Goal: Task Accomplishment & Management: Manage account settings

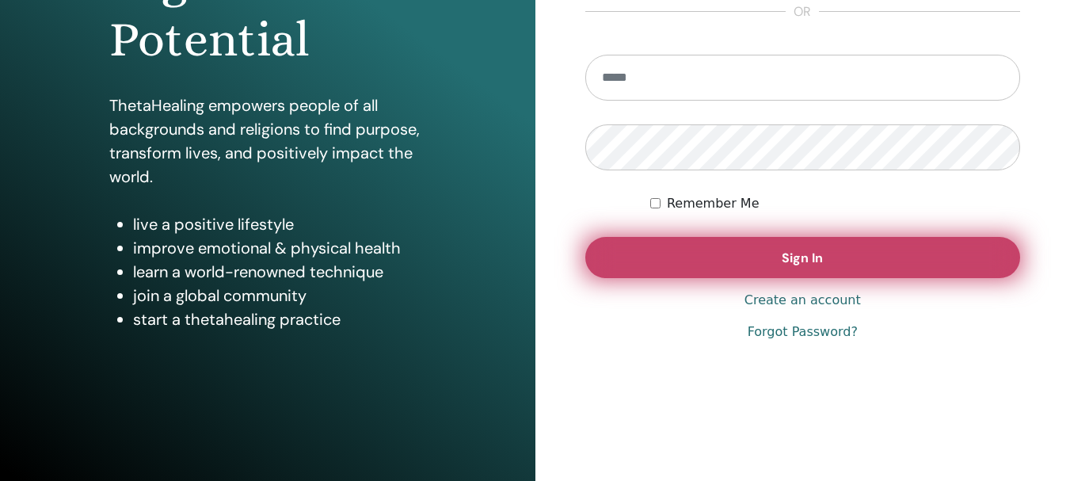
type input "**********"
click at [872, 264] on button "Sign In" at bounding box center [804, 257] width 436 height 41
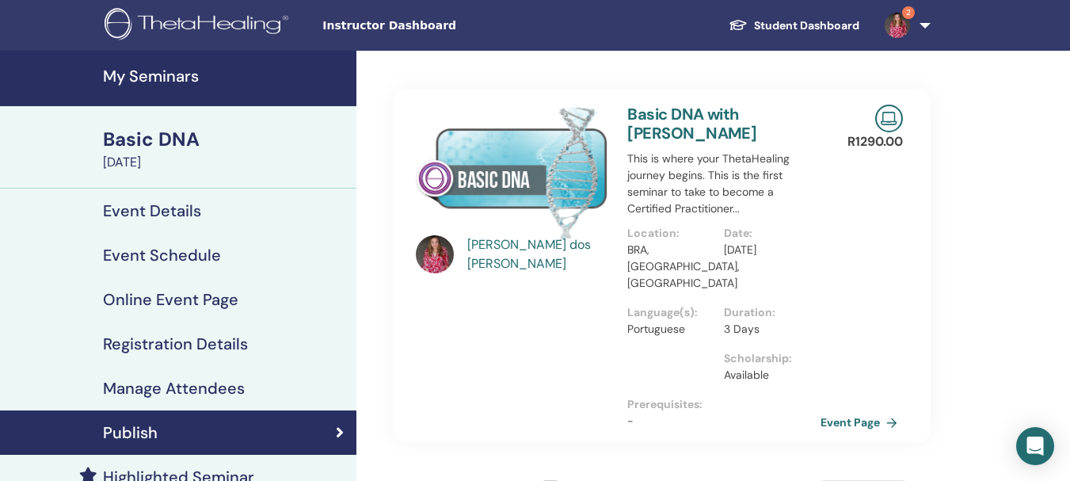
click at [181, 83] on h4 "My Seminars" at bounding box center [225, 76] width 244 height 19
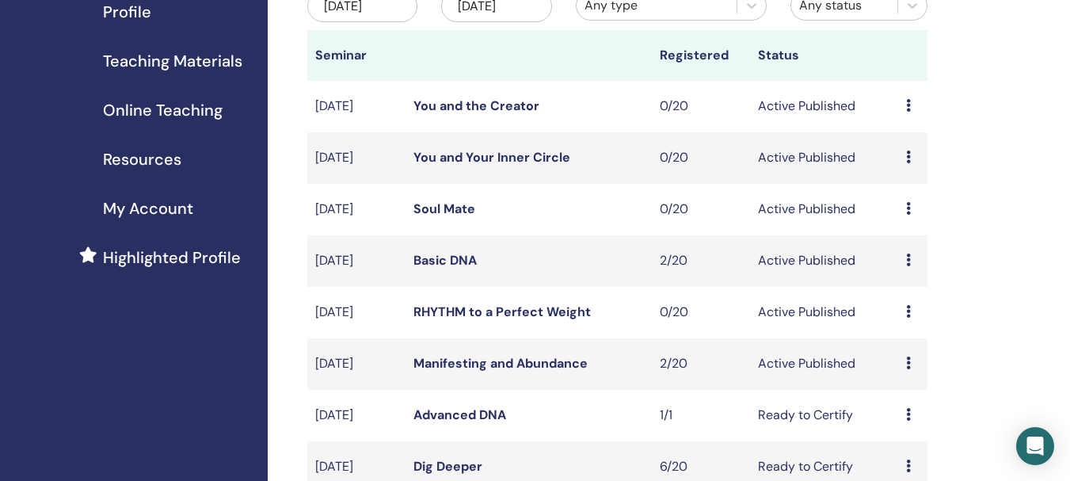
scroll to position [238, 0]
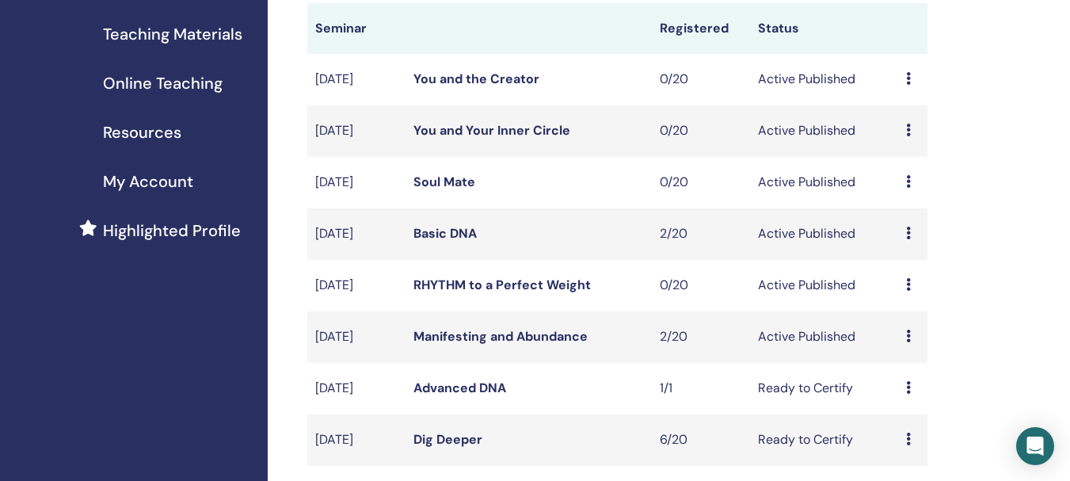
click at [447, 439] on link "Dig Deeper" at bounding box center [448, 439] width 69 height 17
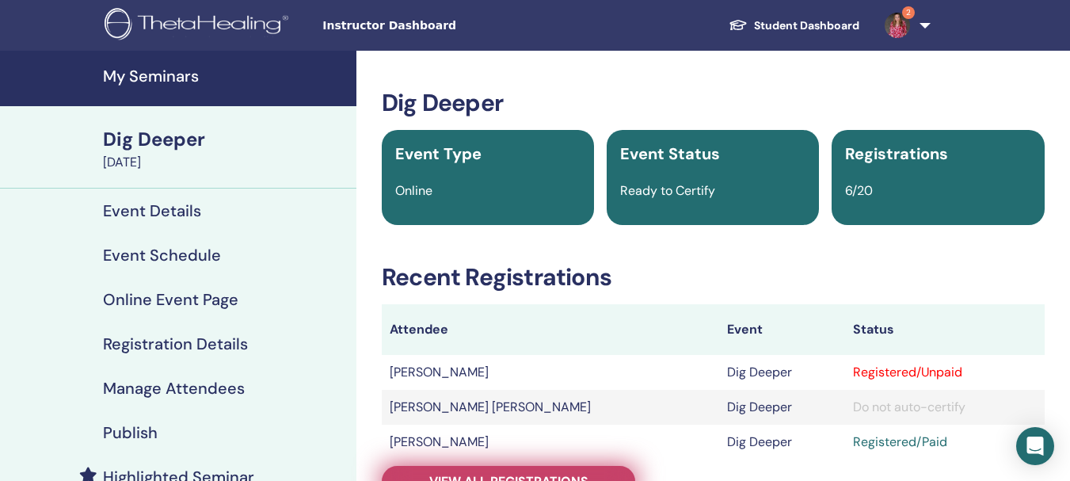
click at [597, 473] on link "View all registrations" at bounding box center [509, 481] width 254 height 31
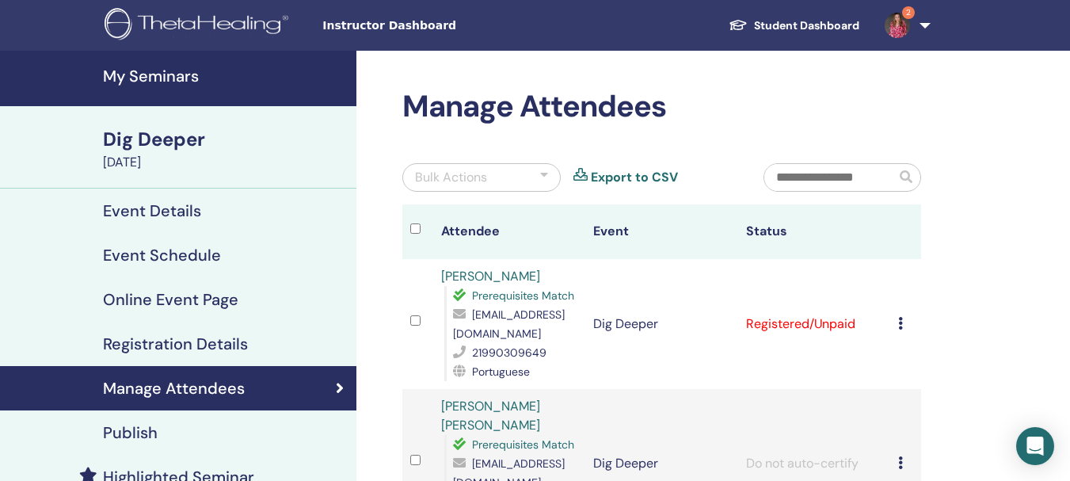
click at [899, 323] on icon at bounding box center [901, 323] width 5 height 13
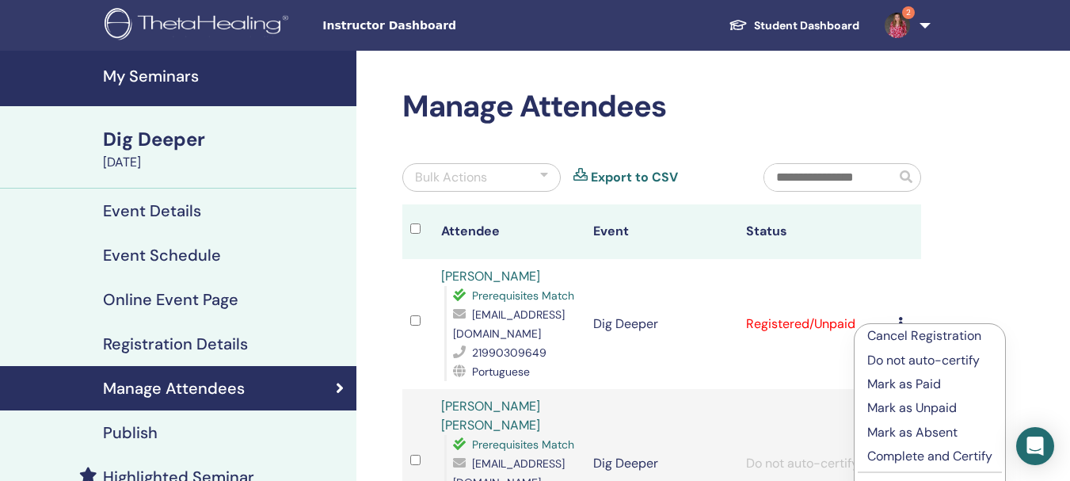
click at [933, 459] on p "Complete and Certify" at bounding box center [930, 456] width 125 height 19
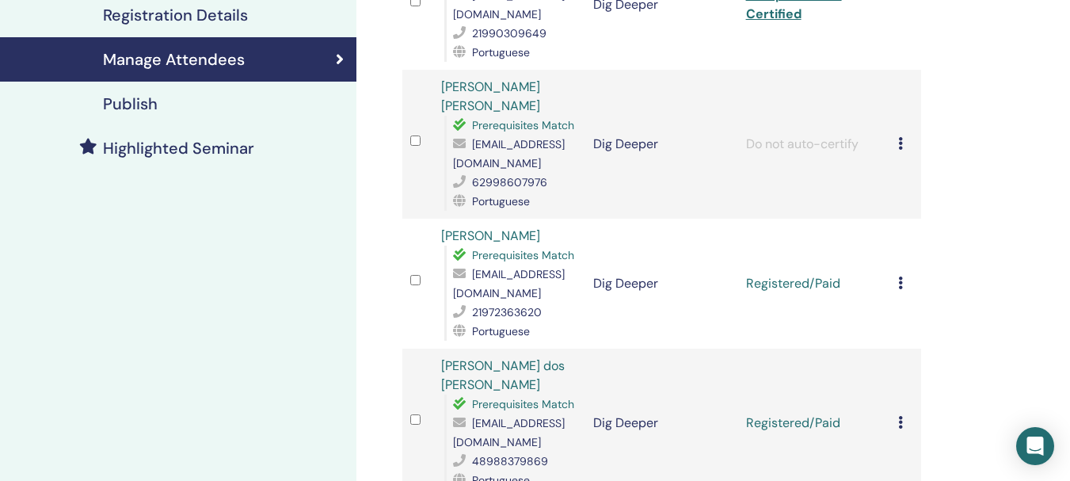
scroll to position [359, 0]
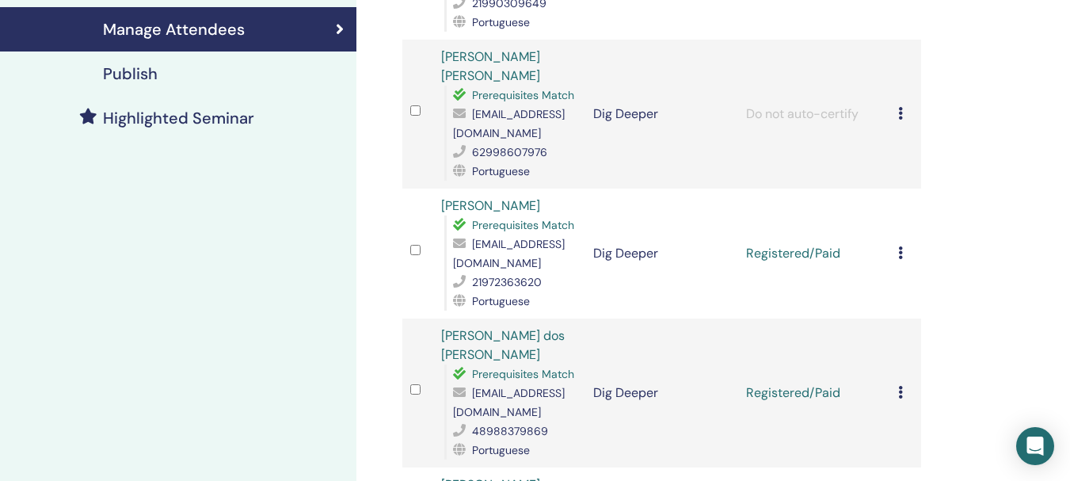
click at [902, 254] on icon at bounding box center [901, 252] width 5 height 13
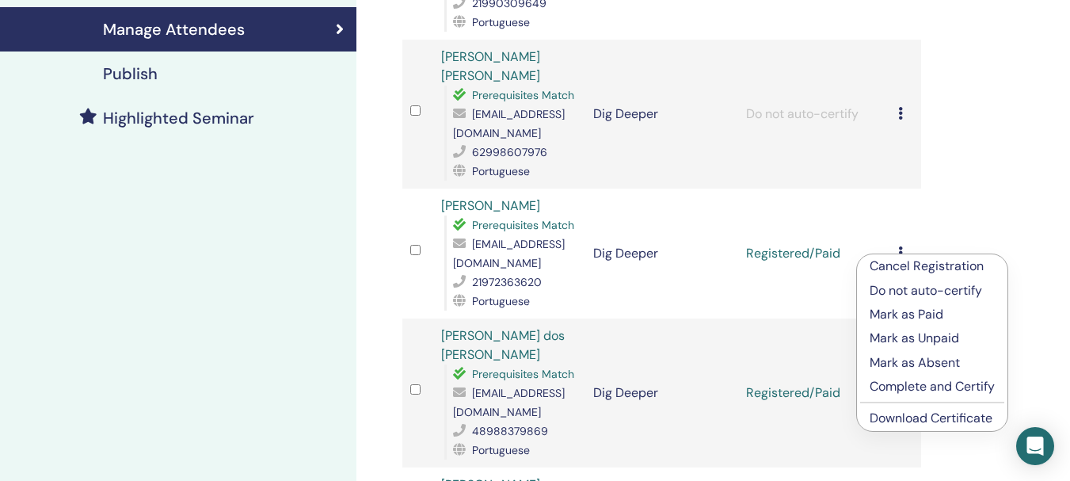
click at [987, 231] on div "Manage Attendees Bulk Actions Export to CSV All certificates Attendee Event Sta…" at bounding box center [714, 371] width 714 height 1358
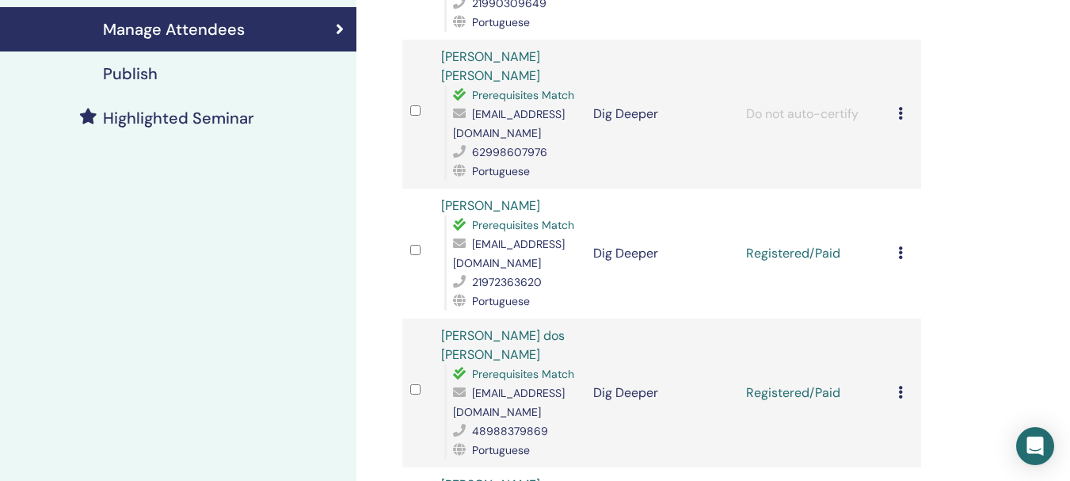
click at [898, 257] on td "Cancel Registration Do not auto-certify Mark as Paid Mark as Unpaid Mark as Abs…" at bounding box center [906, 254] width 31 height 130
click at [903, 258] on icon at bounding box center [901, 252] width 5 height 13
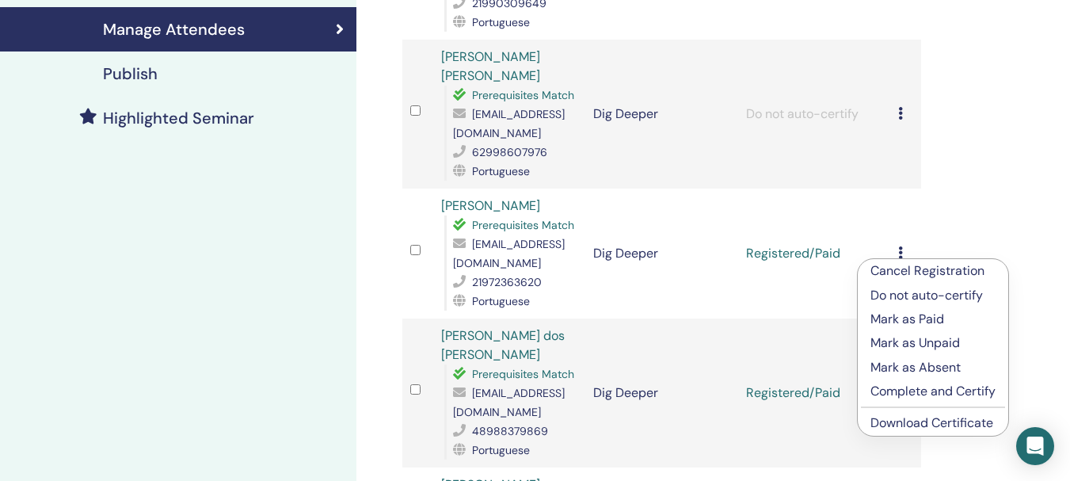
click at [935, 393] on p "Complete and Certify" at bounding box center [933, 391] width 125 height 19
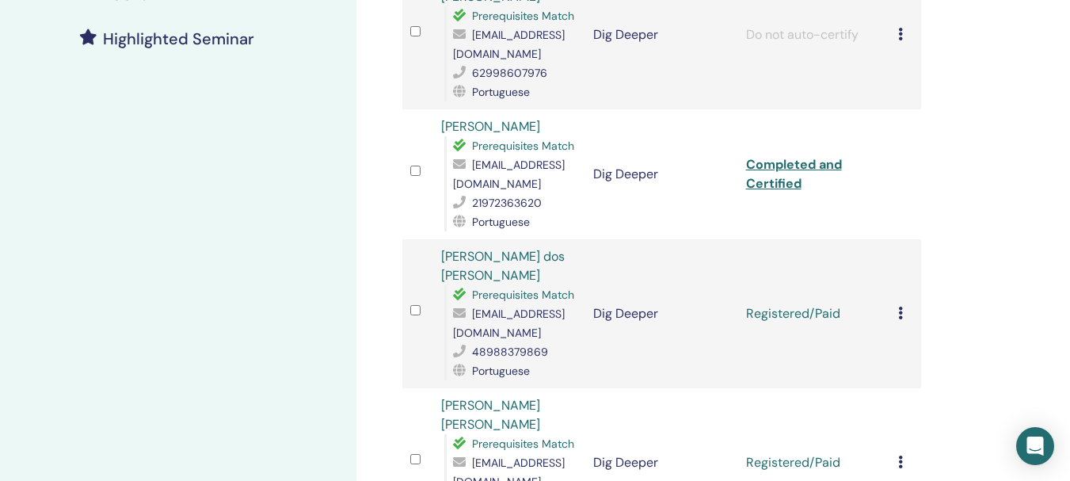
scroll to position [517, 0]
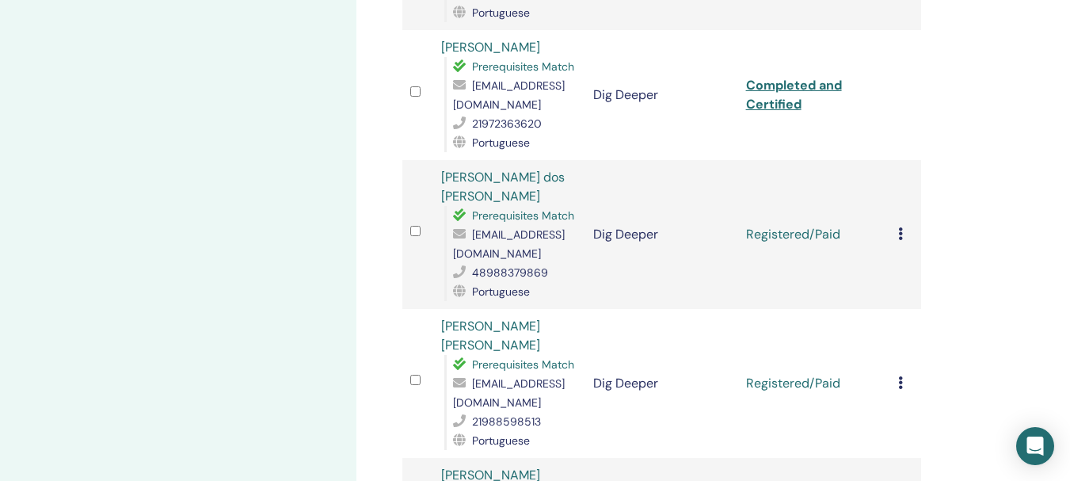
click at [901, 233] on icon at bounding box center [901, 233] width 5 height 13
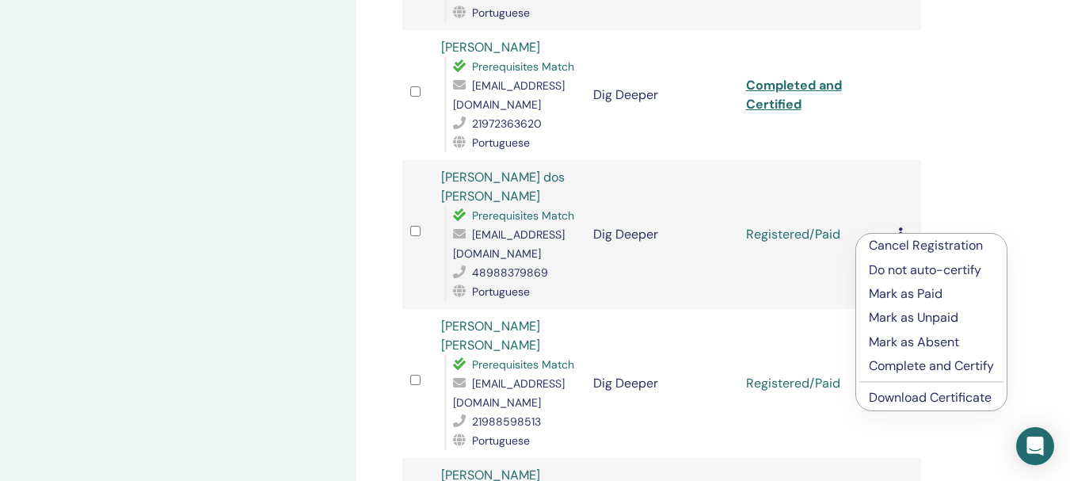
click at [930, 363] on p "Complete and Certify" at bounding box center [931, 366] width 125 height 19
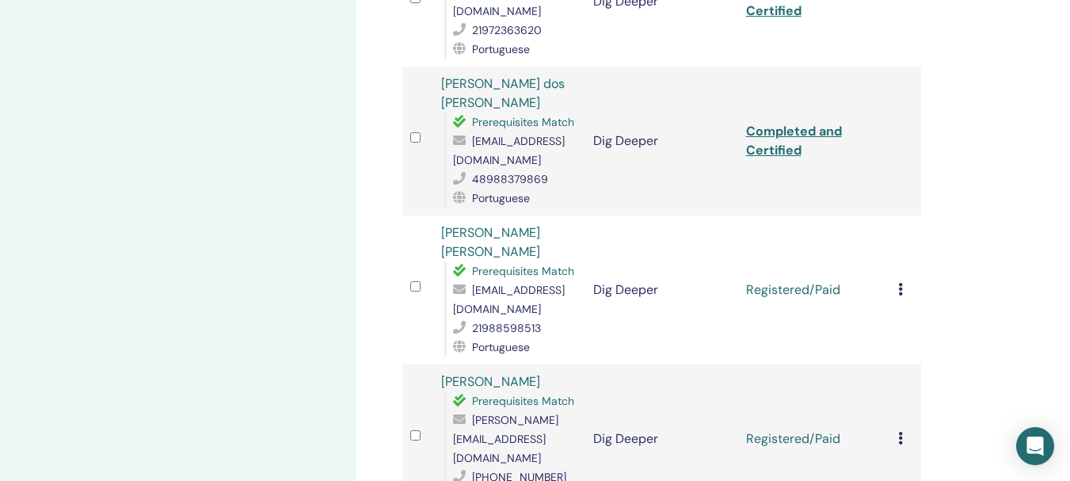
scroll to position [634, 0]
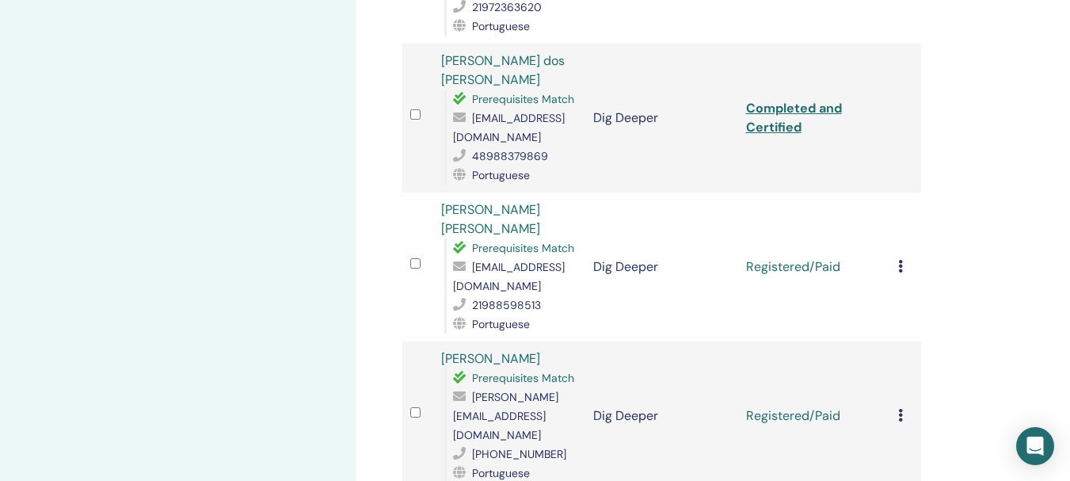
click at [900, 265] on icon at bounding box center [901, 266] width 5 height 13
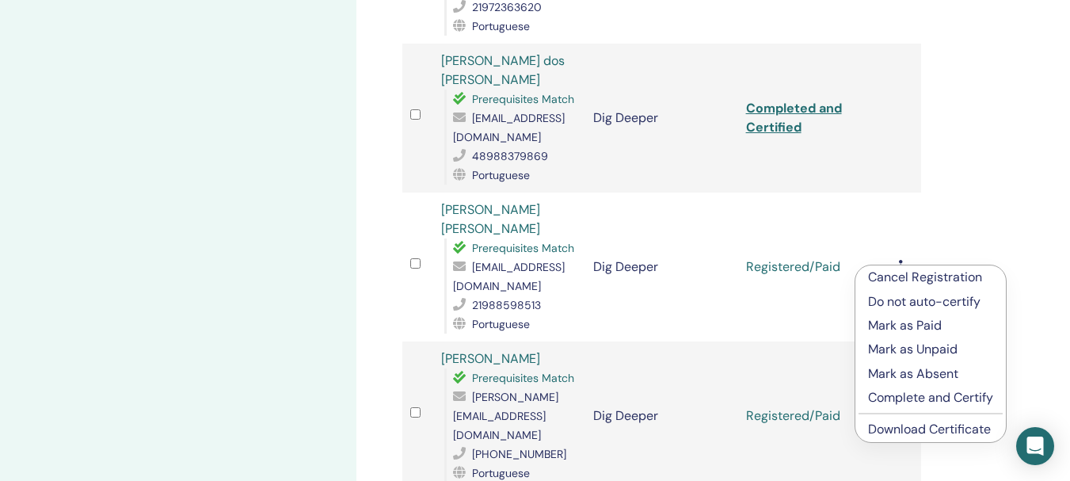
click at [935, 395] on p "Complete and Certify" at bounding box center [930, 397] width 125 height 19
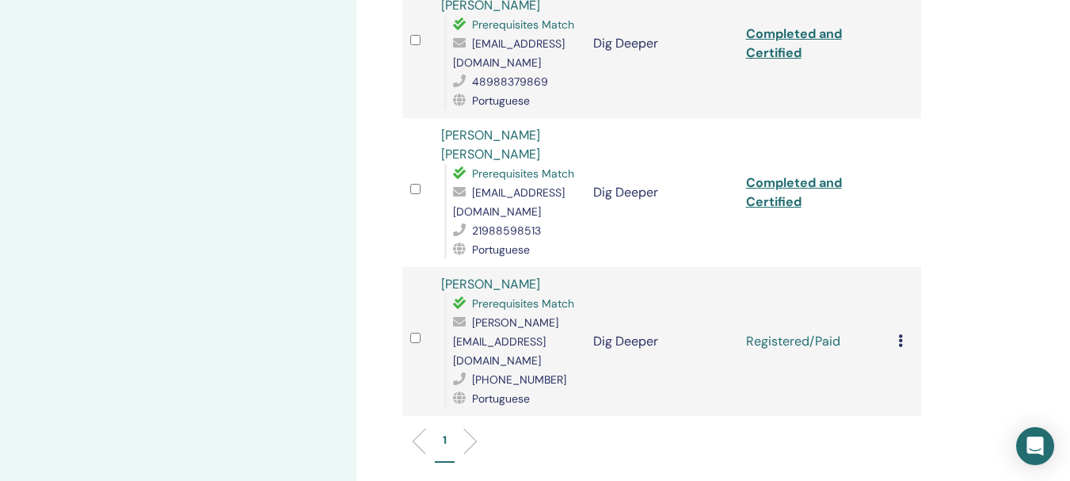
scroll to position [713, 0]
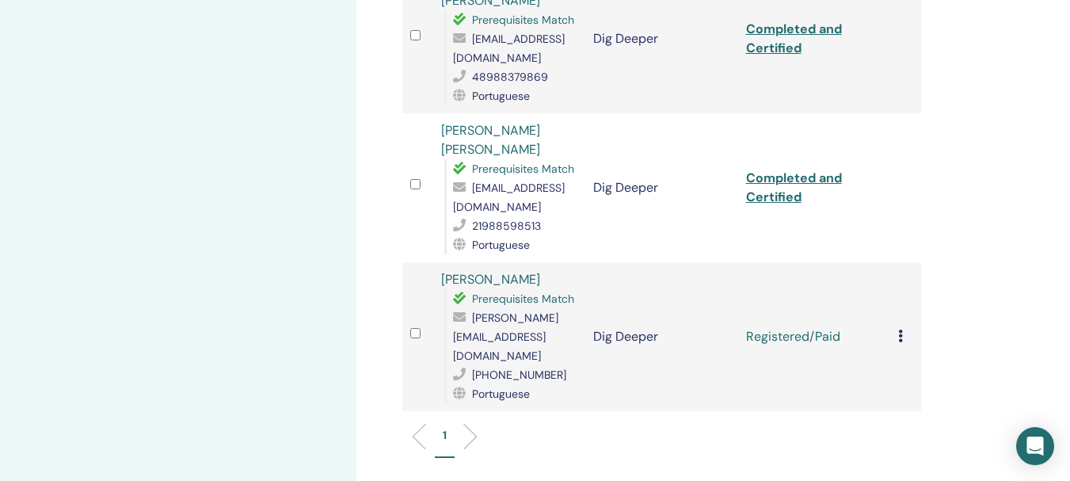
click at [903, 330] on icon at bounding box center [901, 336] width 5 height 13
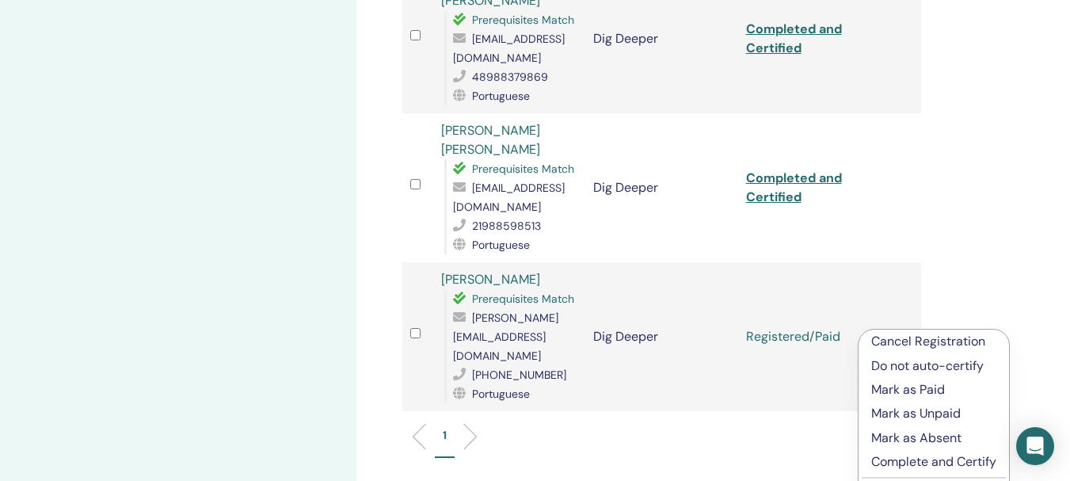
click at [938, 459] on p "Complete and Certify" at bounding box center [934, 461] width 125 height 19
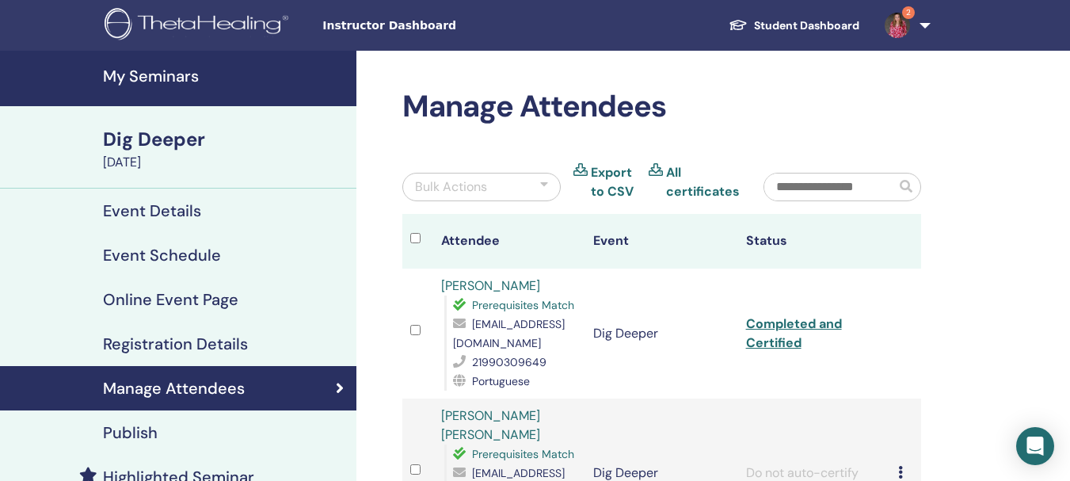
click at [173, 83] on h4 "My Seminars" at bounding box center [225, 76] width 244 height 19
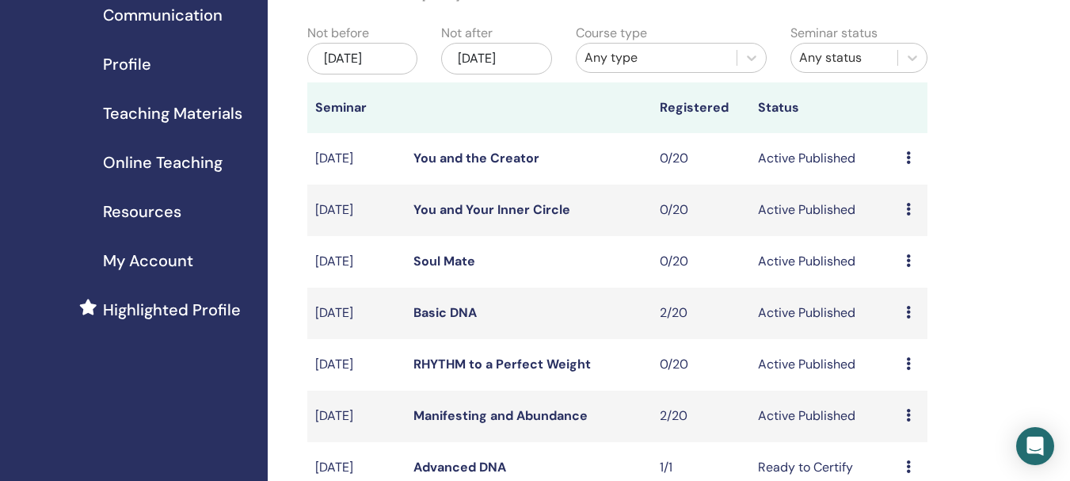
scroll to position [238, 0]
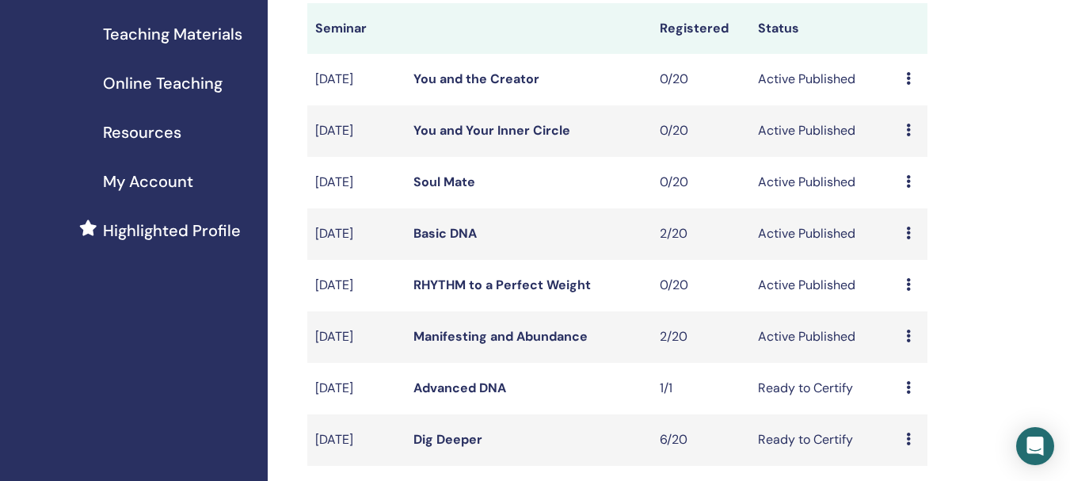
click at [455, 331] on link "Manifesting and Abundance" at bounding box center [501, 336] width 174 height 17
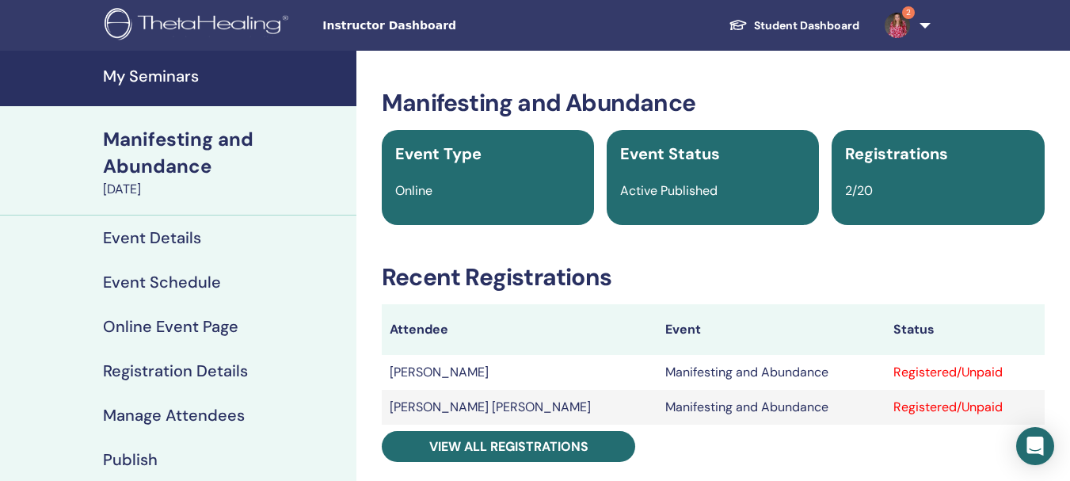
scroll to position [79, 0]
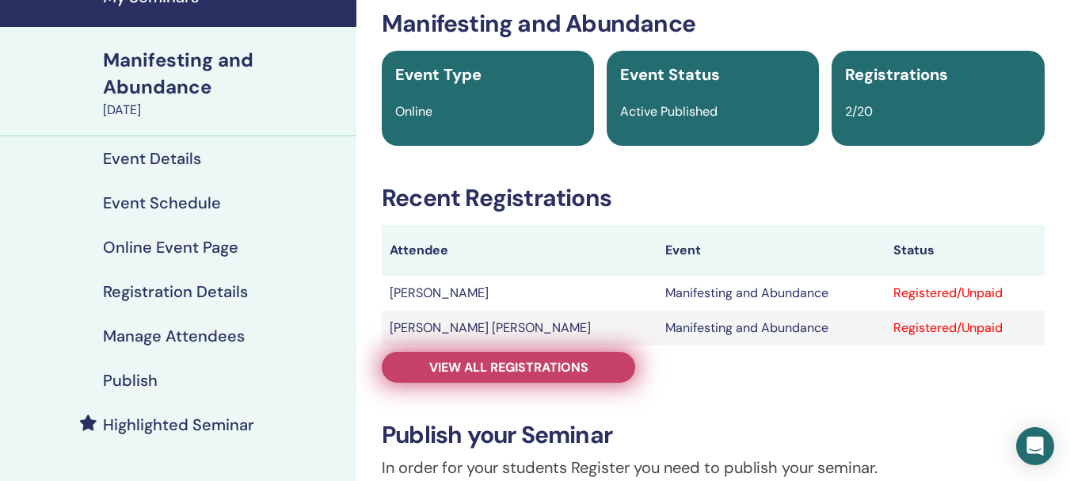
click at [597, 366] on link "View all registrations" at bounding box center [509, 367] width 254 height 31
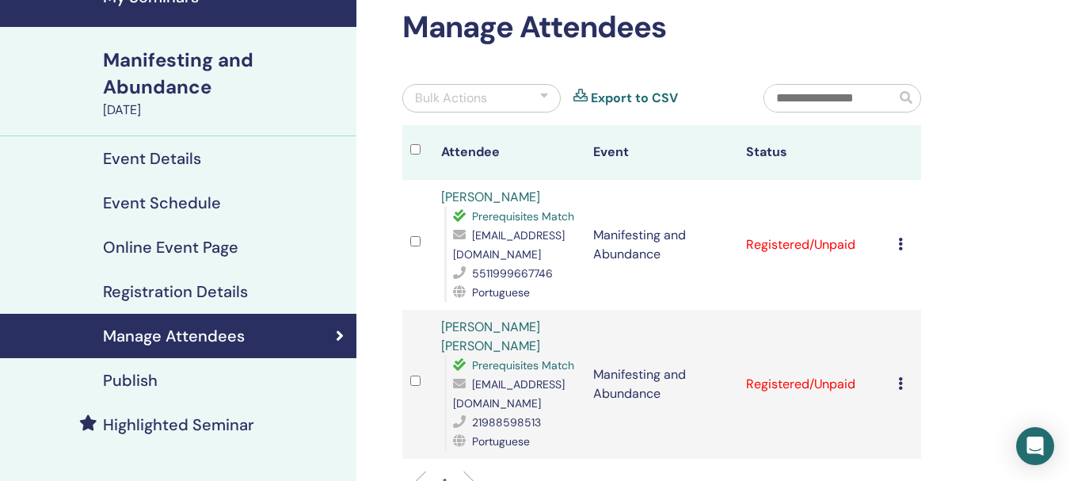
click at [899, 250] on icon at bounding box center [901, 244] width 5 height 13
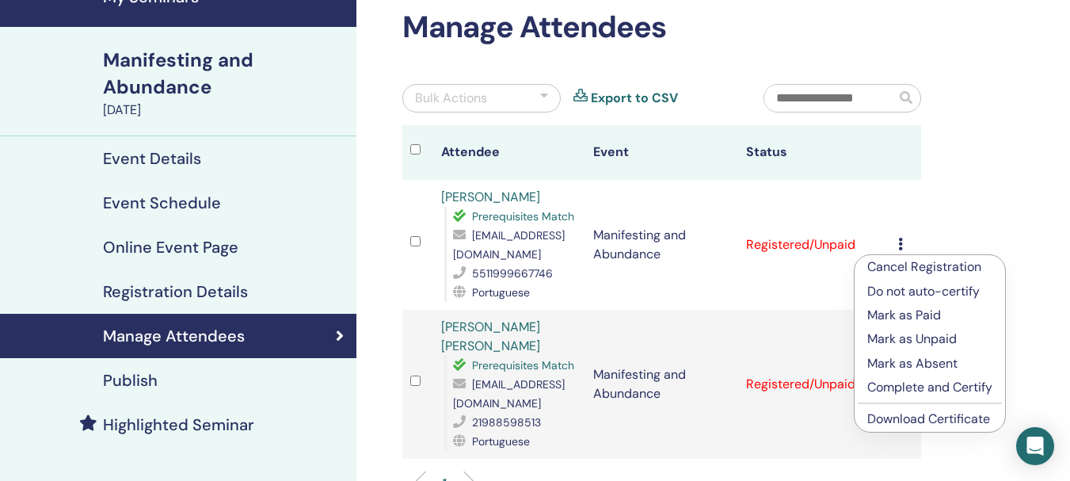
click at [925, 314] on p "Mark as Paid" at bounding box center [930, 315] width 125 height 19
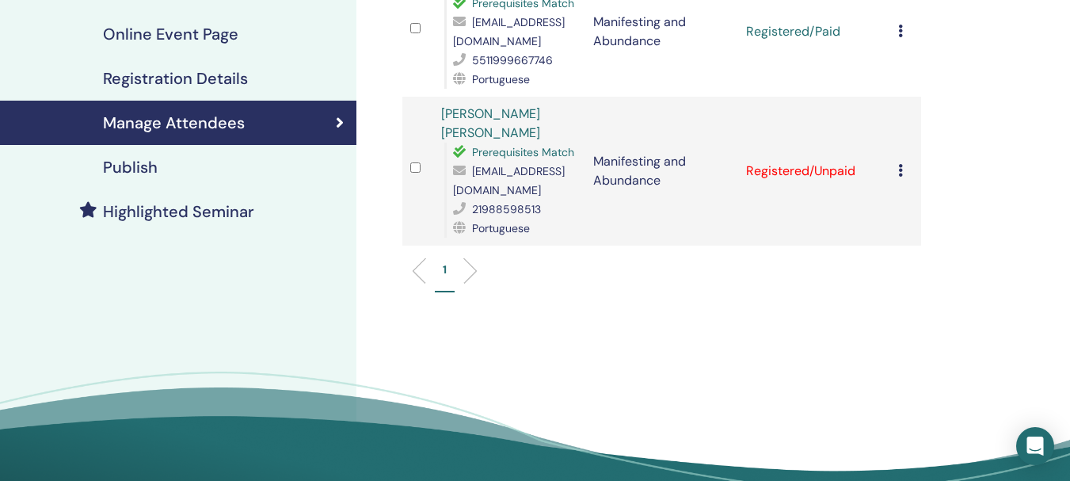
scroll to position [317, 0]
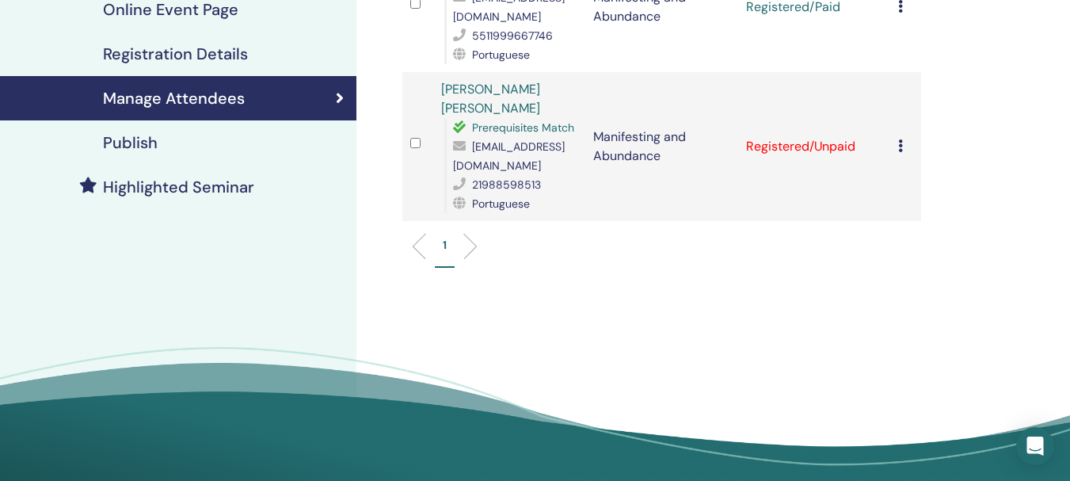
click at [899, 152] on icon at bounding box center [901, 145] width 5 height 13
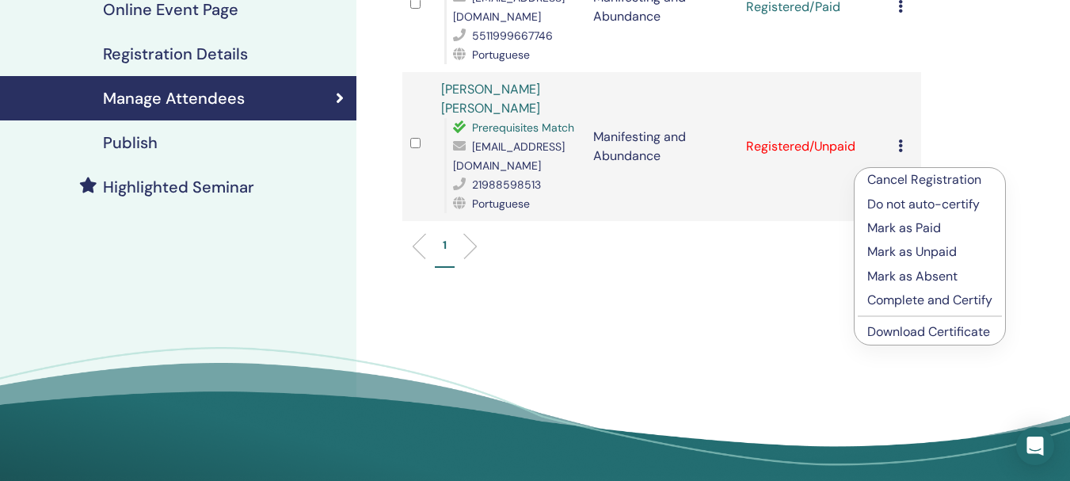
click at [906, 226] on p "Mark as Paid" at bounding box center [930, 228] width 125 height 19
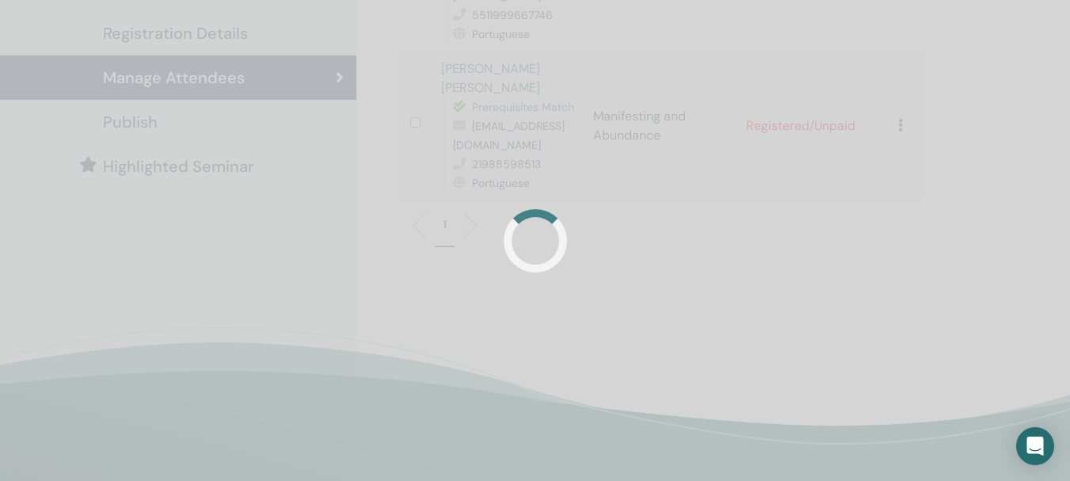
scroll to position [246, 0]
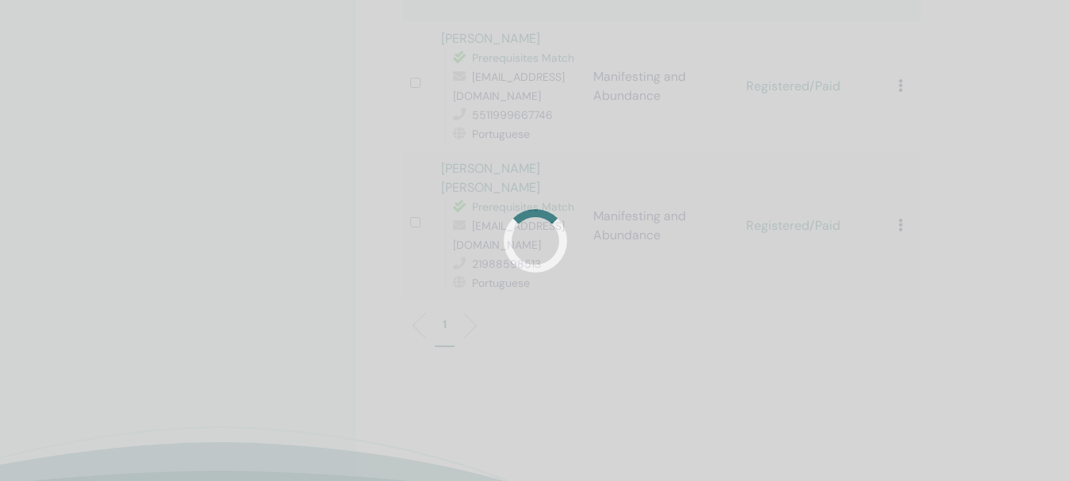
scroll to position [240, 0]
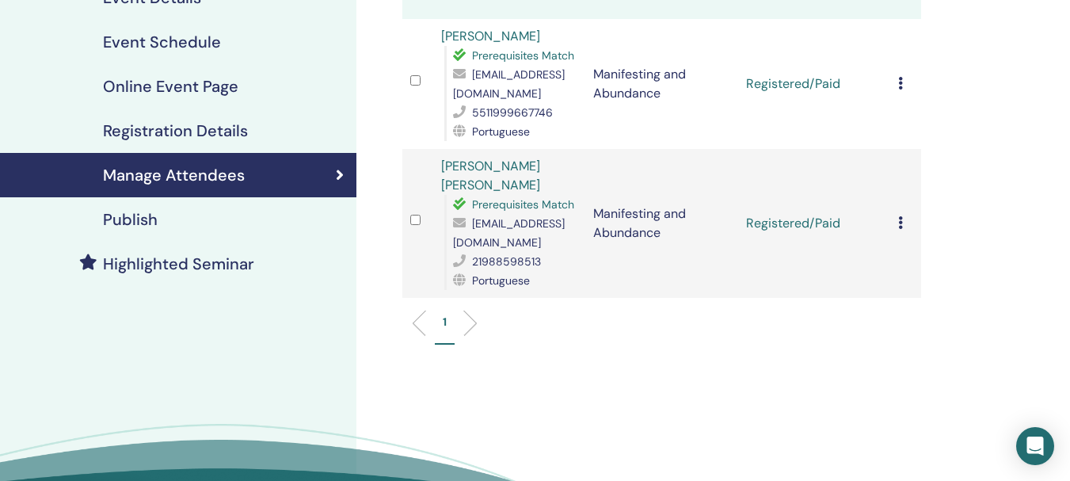
click at [216, 124] on h4 "Registration Details" at bounding box center [175, 130] width 145 height 19
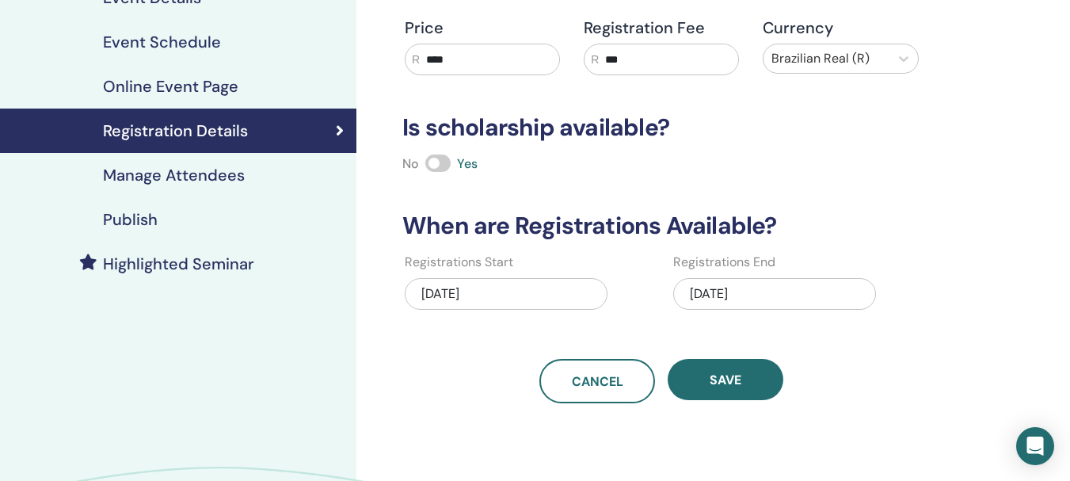
click at [763, 295] on div "08/28/2025" at bounding box center [775, 294] width 203 height 32
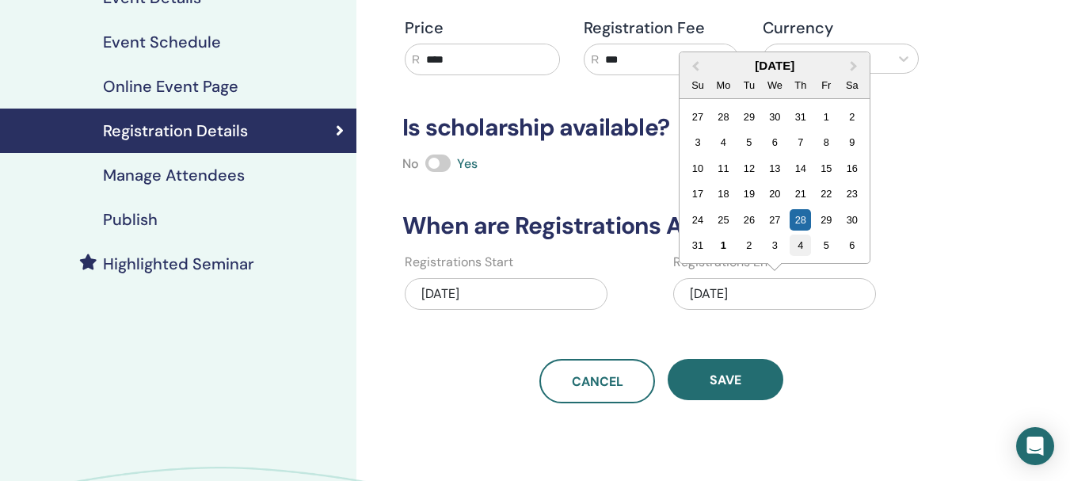
click at [804, 242] on div "4" at bounding box center [800, 245] width 21 height 21
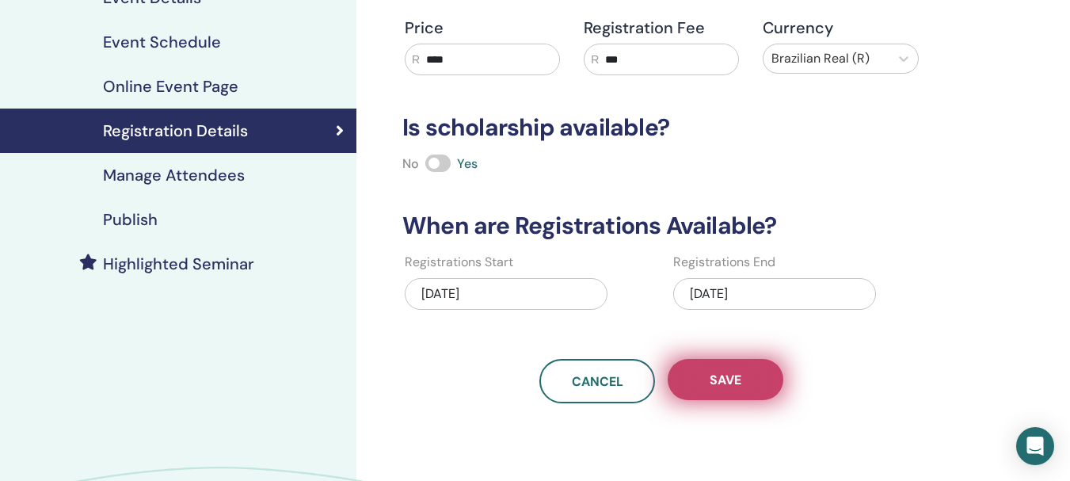
click at [732, 380] on span "Save" at bounding box center [726, 380] width 32 height 17
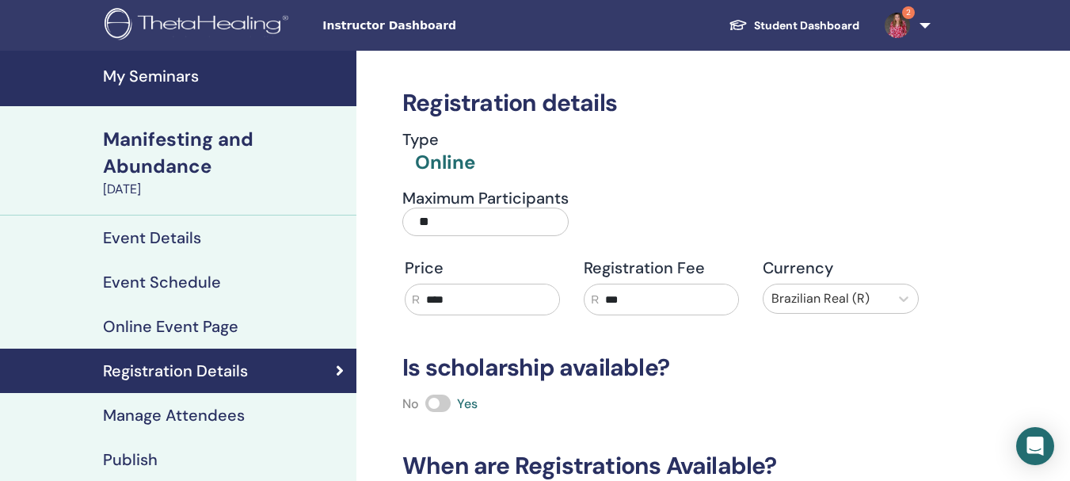
click at [203, 82] on h4 "My Seminars" at bounding box center [225, 76] width 244 height 19
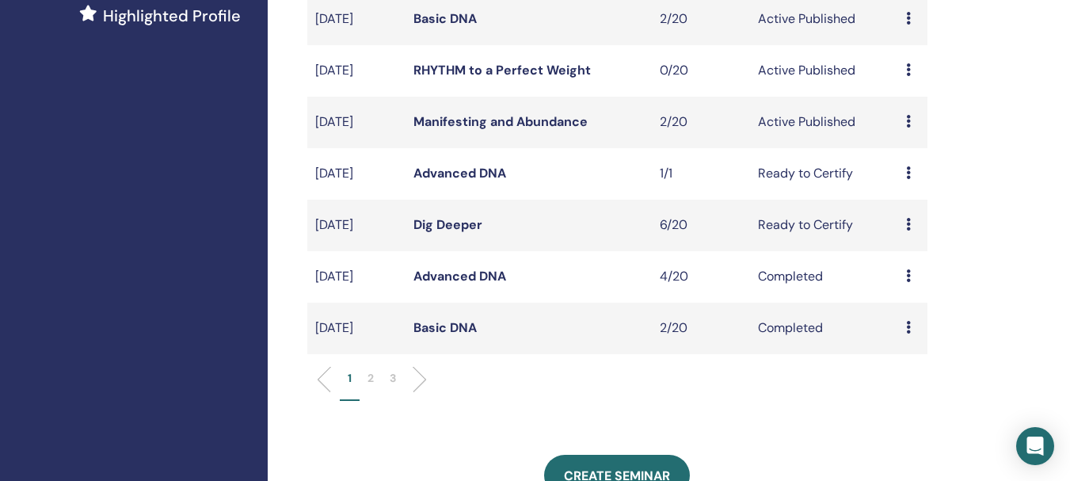
scroll to position [475, 0]
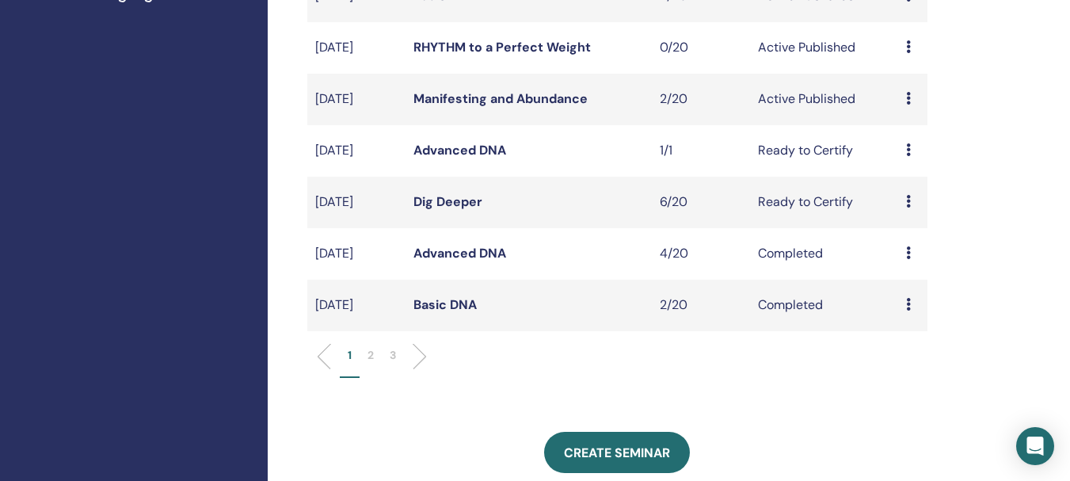
click at [368, 354] on p "2" at bounding box center [371, 355] width 6 height 17
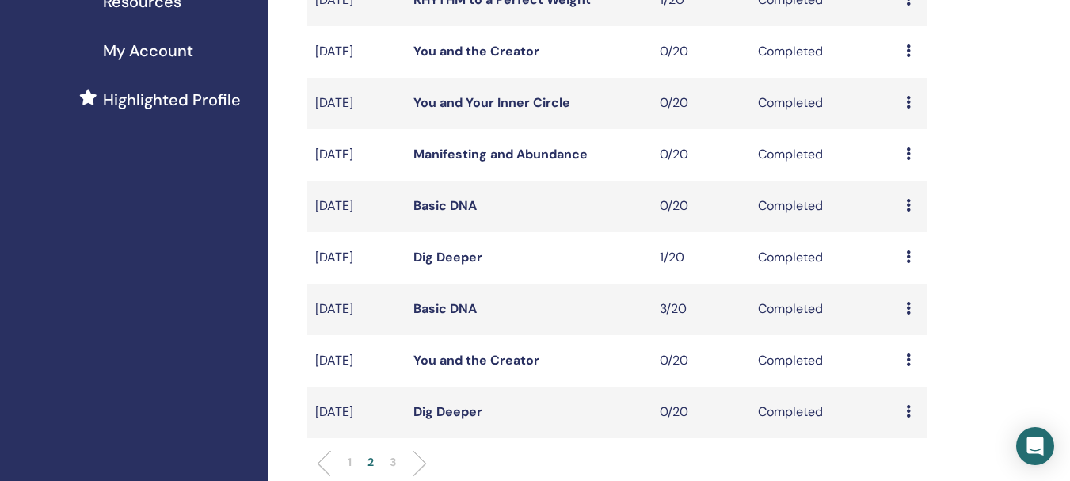
scroll to position [396, 0]
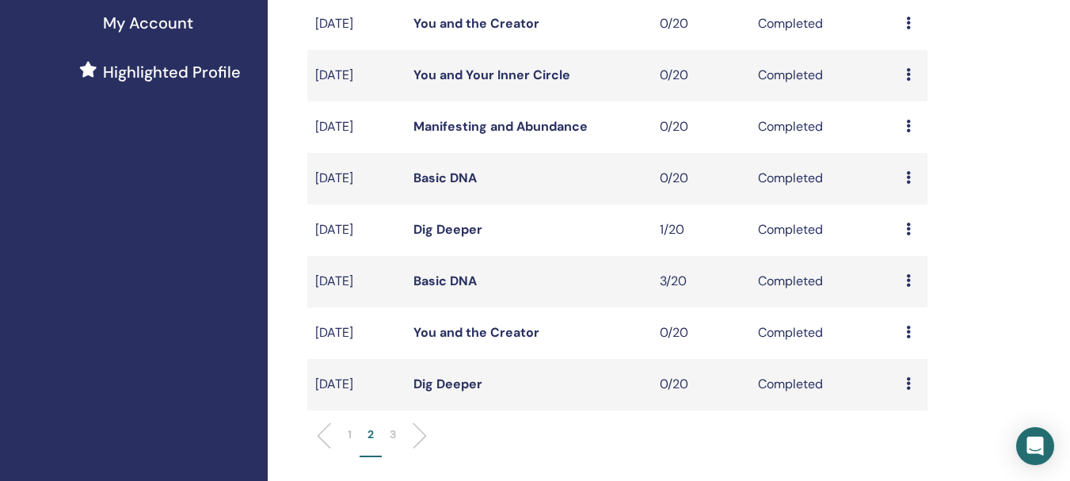
click at [391, 435] on p "3" at bounding box center [393, 434] width 6 height 17
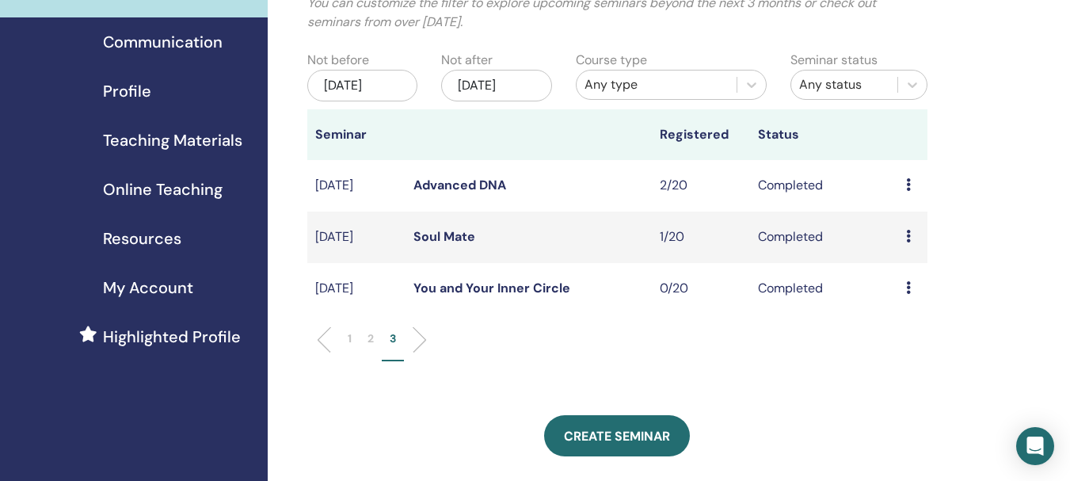
scroll to position [0, 0]
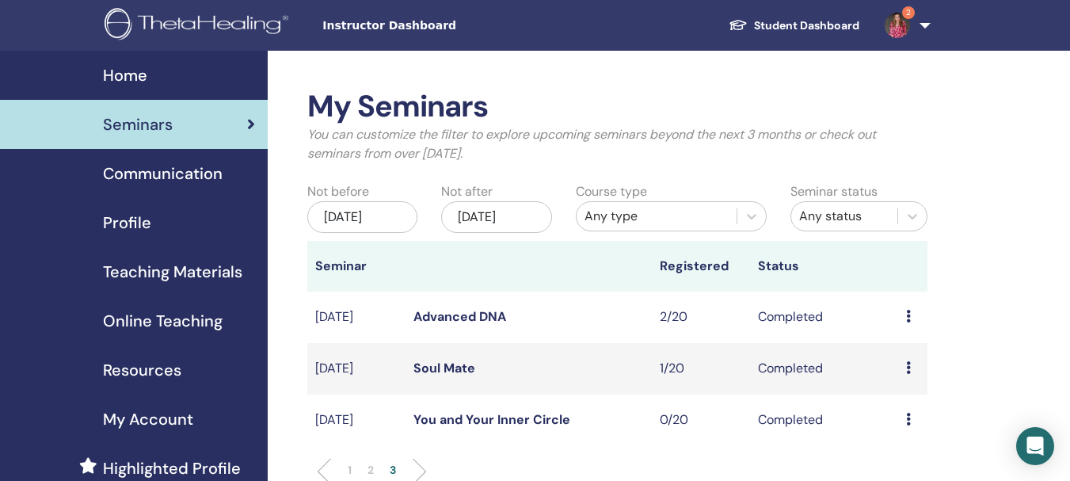
click at [135, 84] on span "Home" at bounding box center [125, 75] width 44 height 24
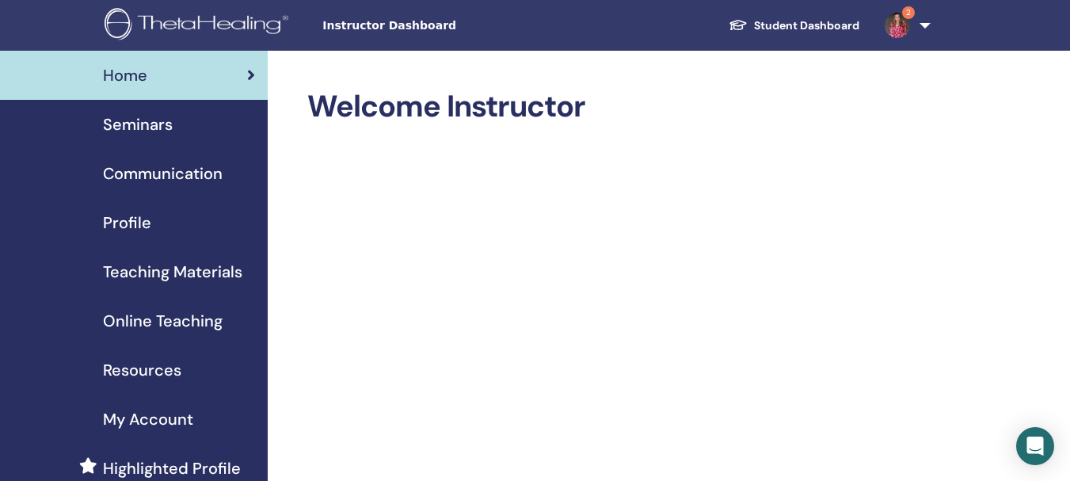
click at [181, 131] on div "Seminars" at bounding box center [134, 125] width 242 height 24
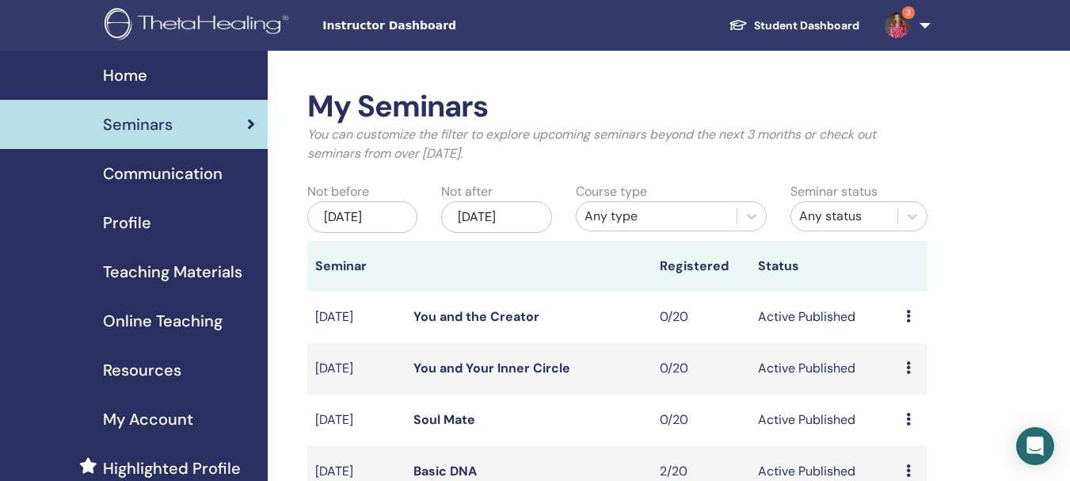
scroll to position [79, 0]
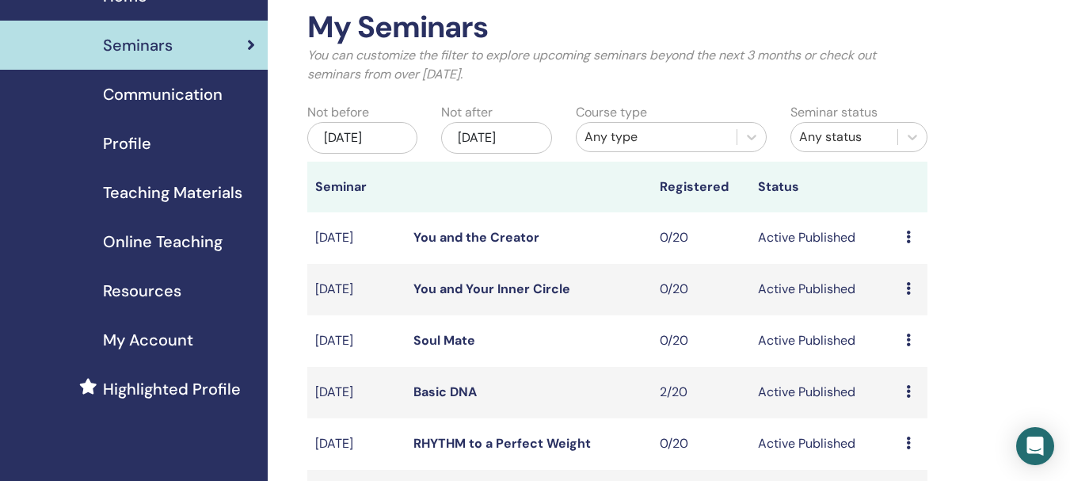
click at [402, 139] on div "[DATE]" at bounding box center [362, 138] width 110 height 32
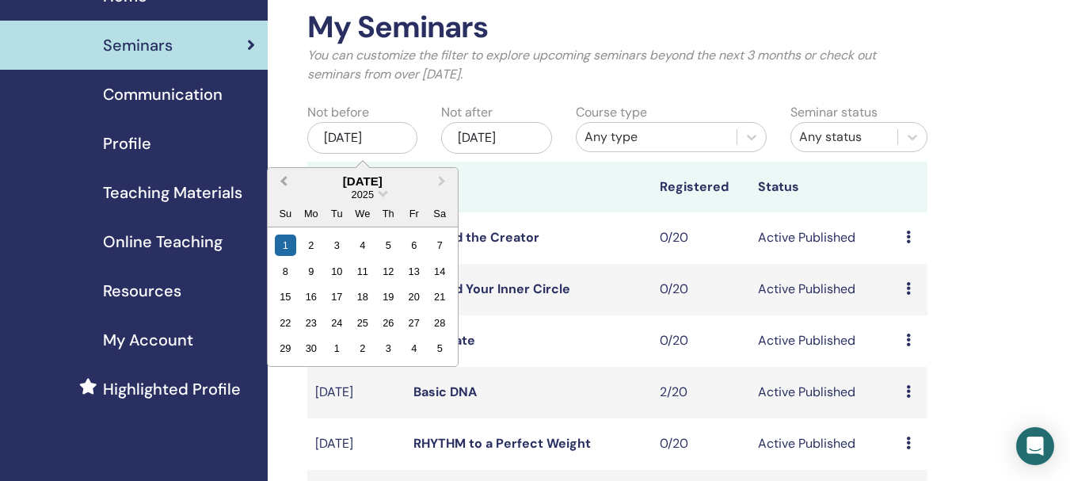
click at [284, 182] on span "Previous Month" at bounding box center [284, 181] width 0 height 17
click at [435, 242] on div "1" at bounding box center [439, 245] width 21 height 21
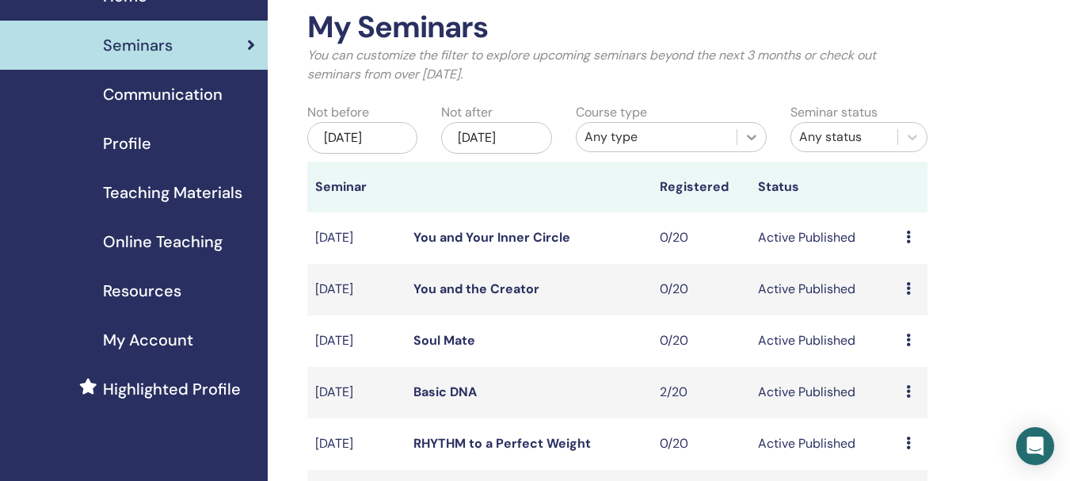
click at [740, 135] on div at bounding box center [752, 137] width 29 height 29
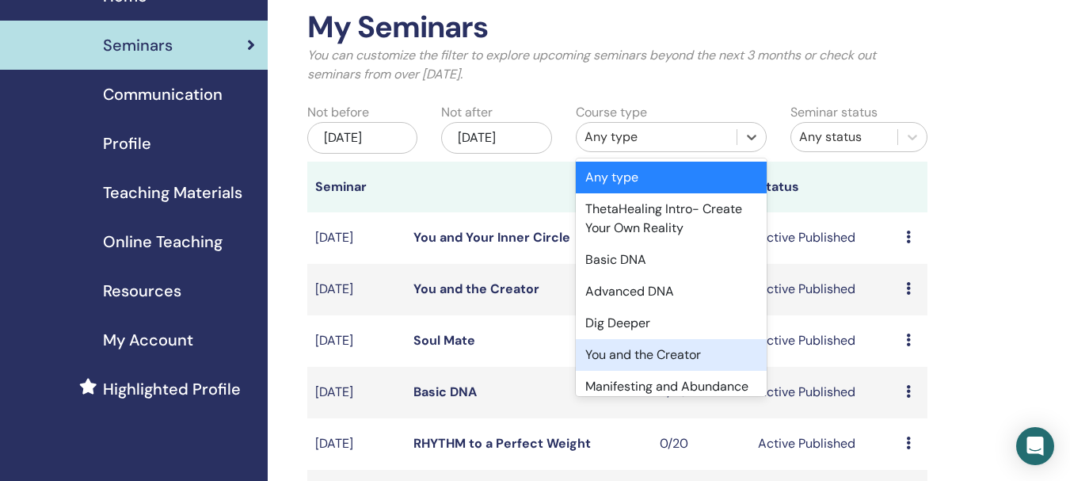
click at [683, 361] on div "You and the Creator" at bounding box center [671, 355] width 191 height 32
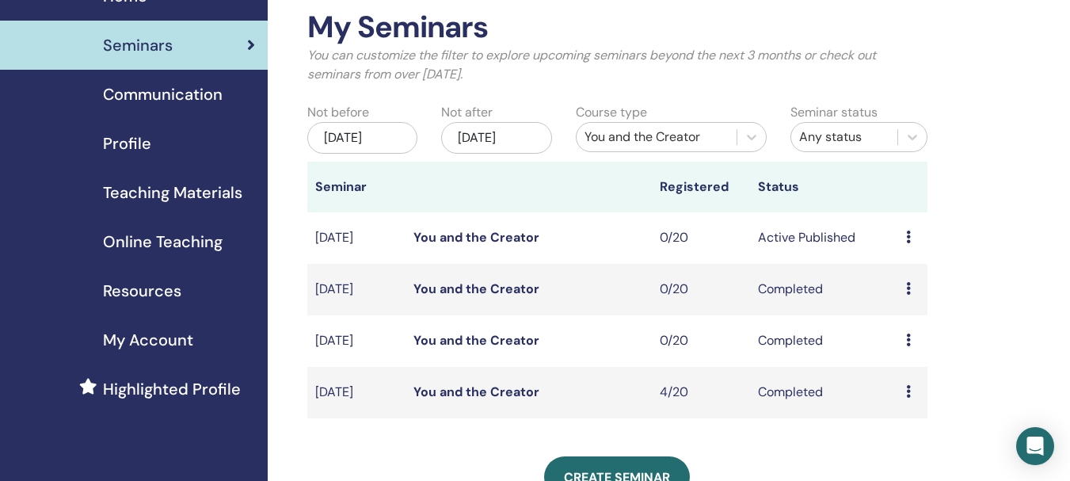
click at [513, 391] on link "You and the Creator" at bounding box center [477, 392] width 126 height 17
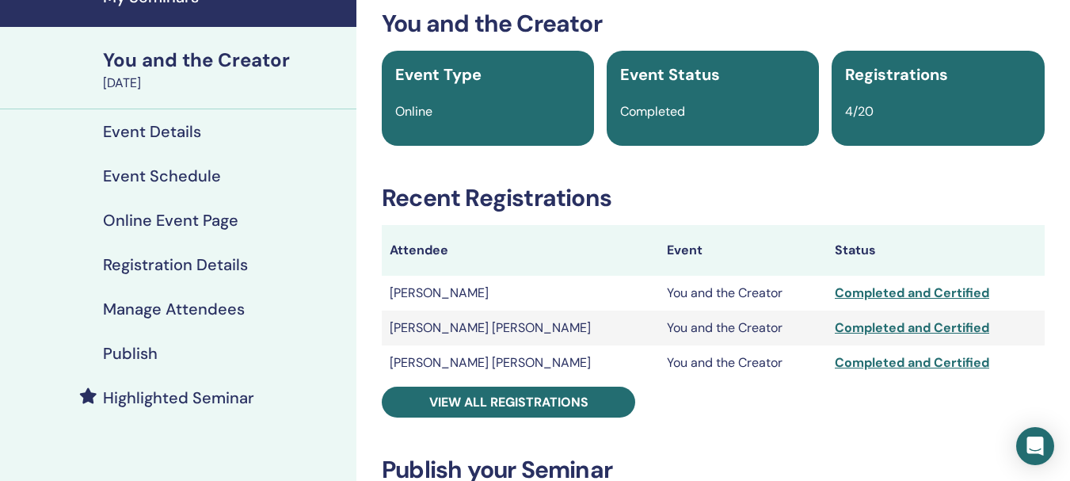
scroll to position [158, 0]
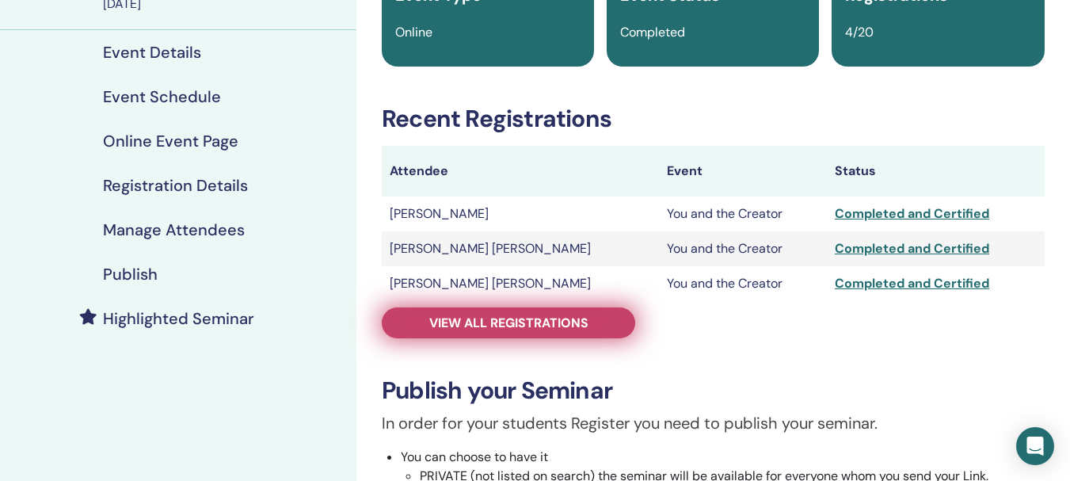
click at [574, 323] on span "View all registrations" at bounding box center [508, 323] width 159 height 17
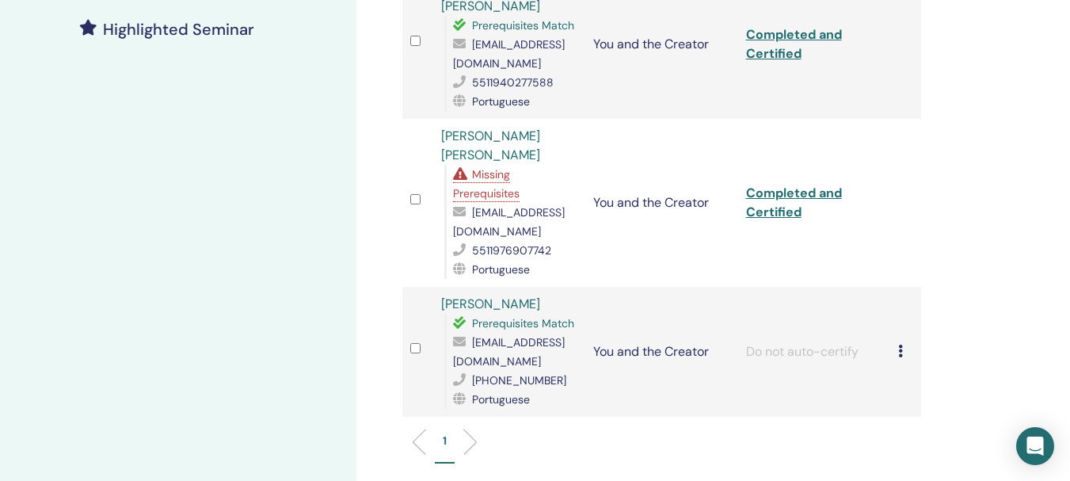
scroll to position [475, 0]
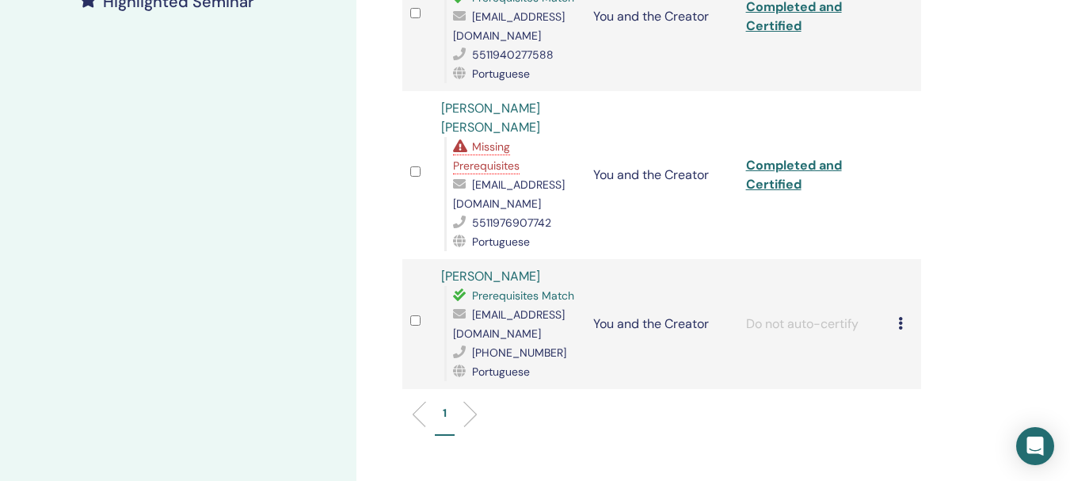
click at [898, 265] on td "Cancel Registration Do not auto-certify Mark as Paid Mark as Unpaid Mark as Abs…" at bounding box center [906, 324] width 31 height 130
click at [901, 317] on icon at bounding box center [901, 323] width 5 height 13
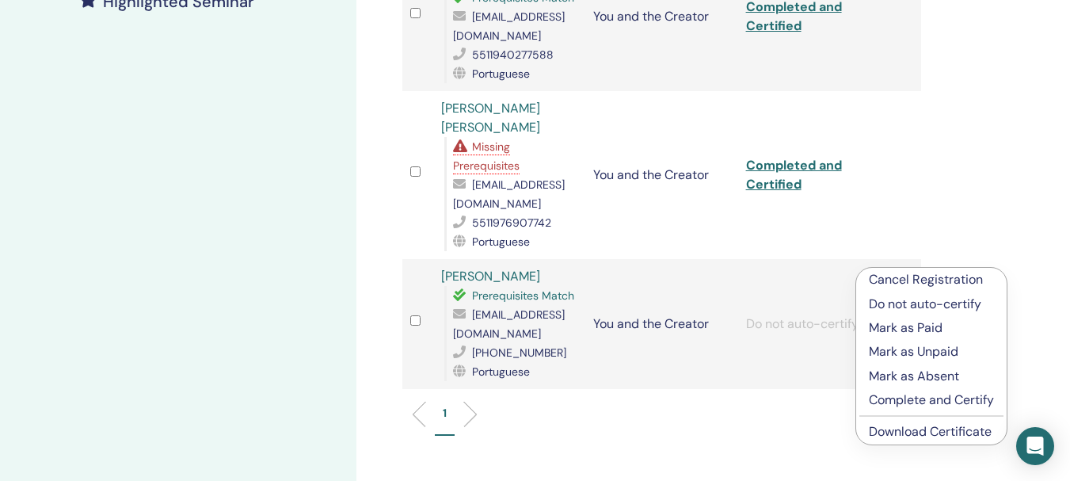
click at [953, 399] on p "Complete and Certify" at bounding box center [931, 400] width 125 height 19
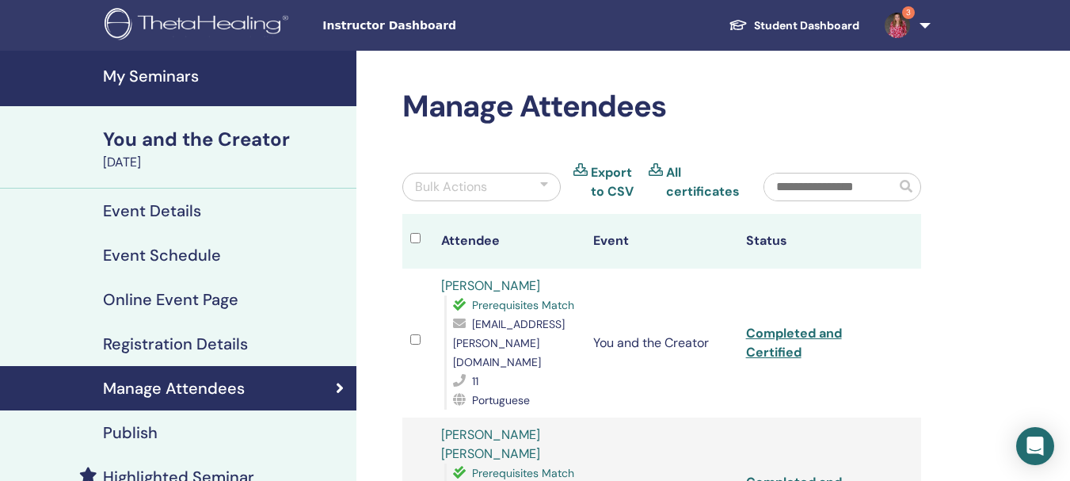
scroll to position [475, 0]
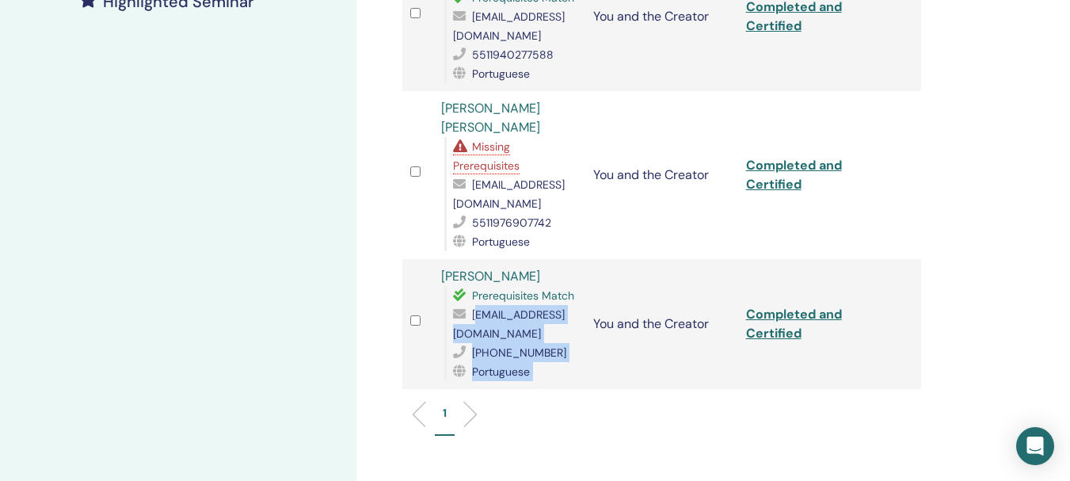
drag, startPoint x: 593, startPoint y: 280, endPoint x: 456, endPoint y: 277, distance: 136.3
click at [456, 277] on tr "Renata da Costa Prerequisites Match recavenaghi@hotmail.com (17)991341475 Portu…" at bounding box center [662, 324] width 519 height 130
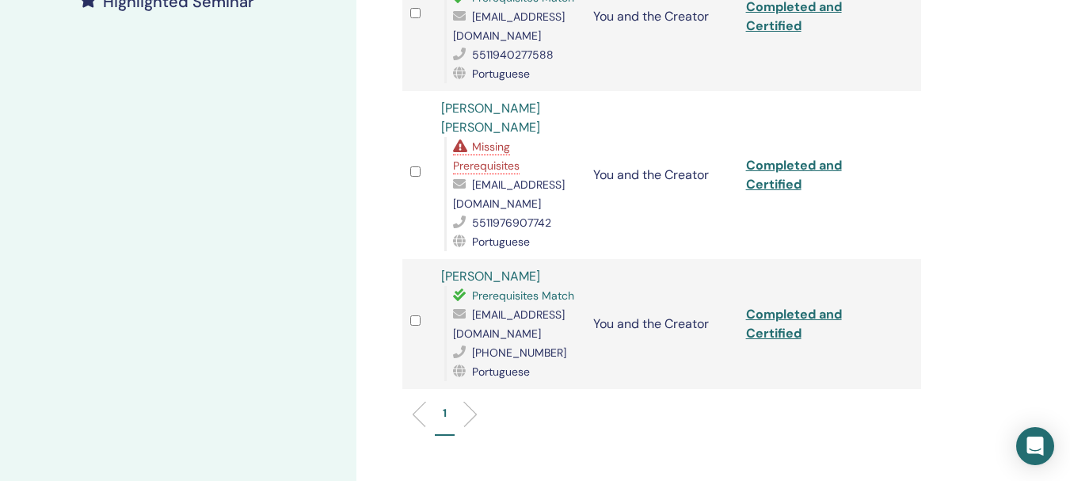
click at [621, 405] on ul "1" at bounding box center [662, 420] width 492 height 31
drag, startPoint x: 453, startPoint y: 276, endPoint x: 587, endPoint y: 280, distance: 134.0
click at [578, 286] on div "Prerequisites Match recavenaghi@hotmail.com (17)991341475 Portuguese" at bounding box center [512, 333] width 134 height 95
copy span "recavenaghi@hotmail.com"
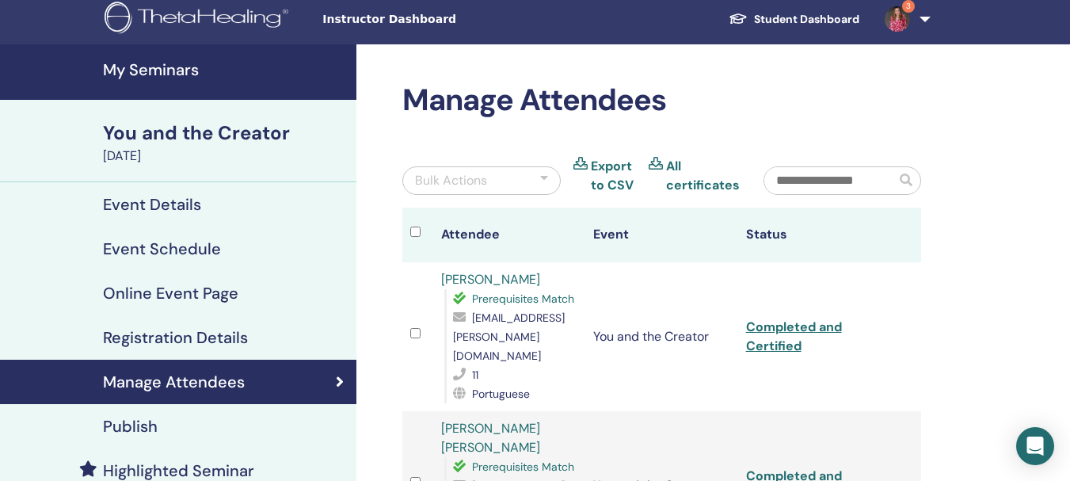
scroll to position [0, 0]
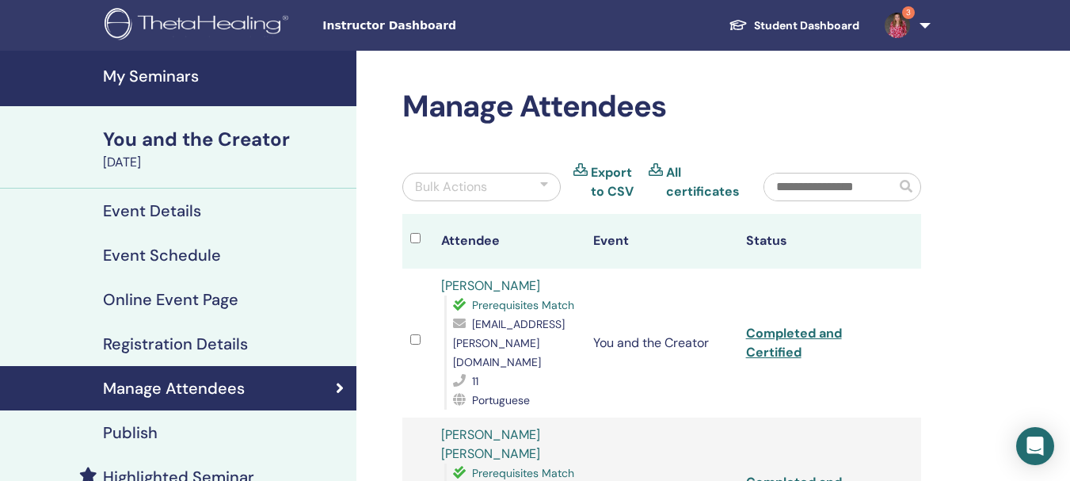
click at [173, 78] on h4 "My Seminars" at bounding box center [225, 76] width 244 height 19
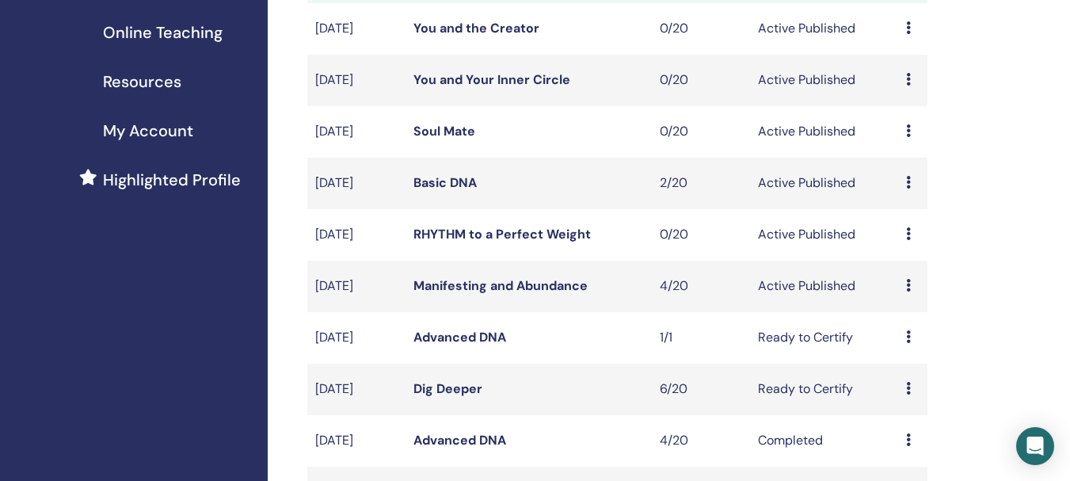
scroll to position [238, 0]
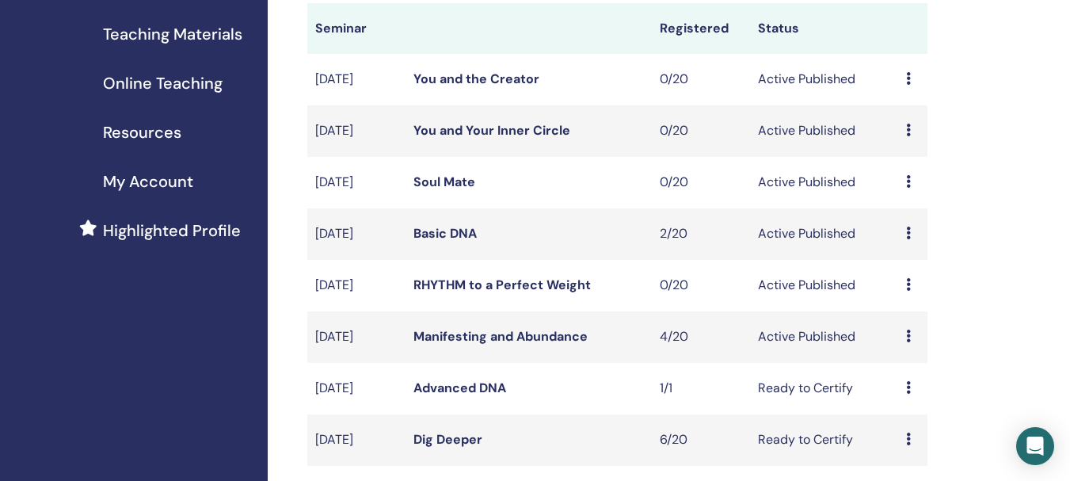
click at [507, 333] on link "Manifesting and Abundance" at bounding box center [501, 336] width 174 height 17
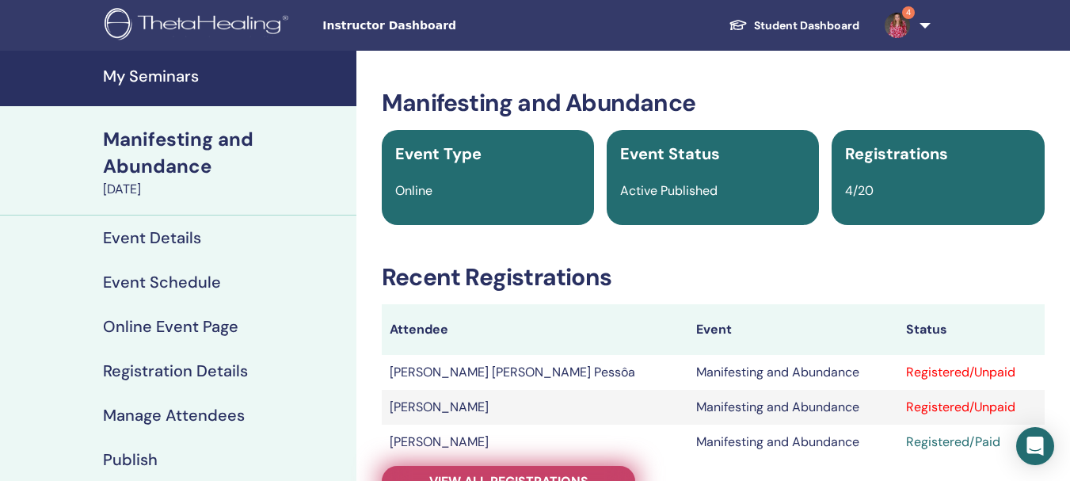
click at [511, 469] on link "View all registrations" at bounding box center [509, 481] width 254 height 31
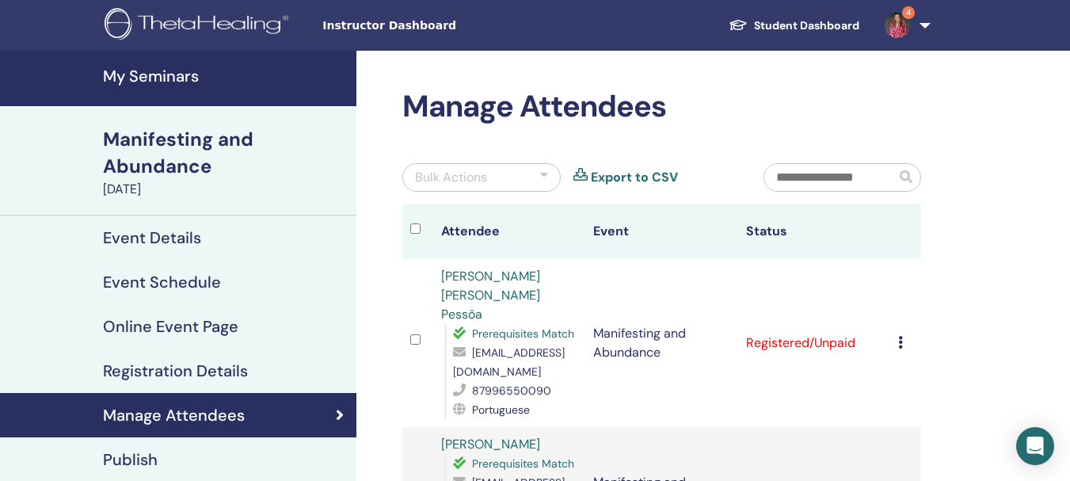
click at [898, 335] on td "Cancel Registration Do not auto-certify Mark as Paid Mark as Unpaid Mark as Abs…" at bounding box center [906, 343] width 31 height 168
click at [898, 334] on td "Cancel Registration Do not auto-certify Mark as Paid Mark as Unpaid Mark as Abs…" at bounding box center [906, 343] width 31 height 168
click at [901, 336] on icon at bounding box center [901, 342] width 5 height 13
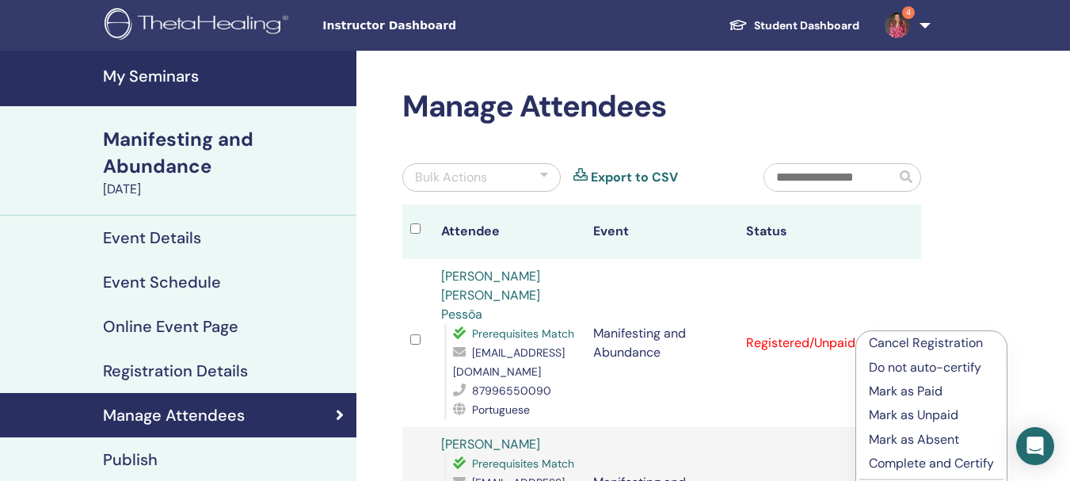
click at [923, 364] on p "Do not auto-certify" at bounding box center [931, 367] width 125 height 19
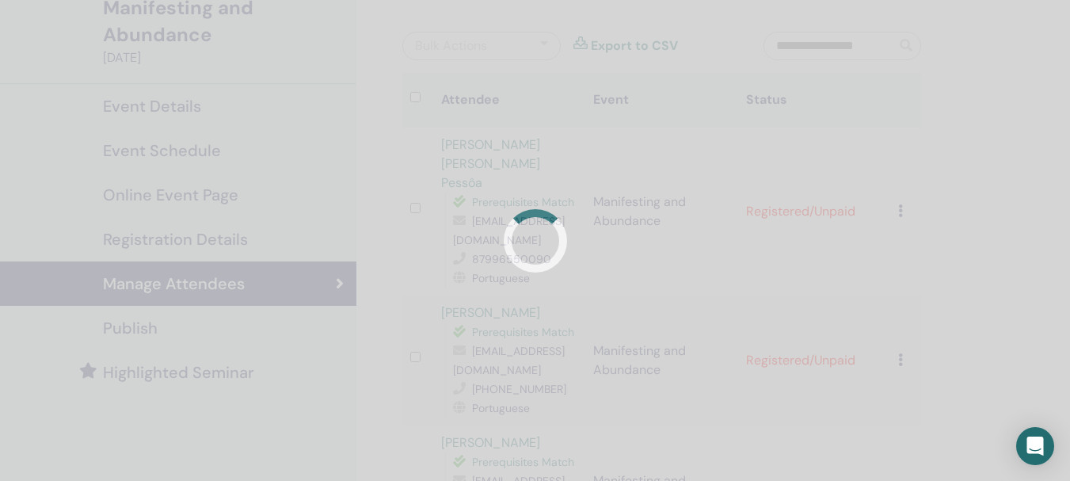
scroll to position [158, 0]
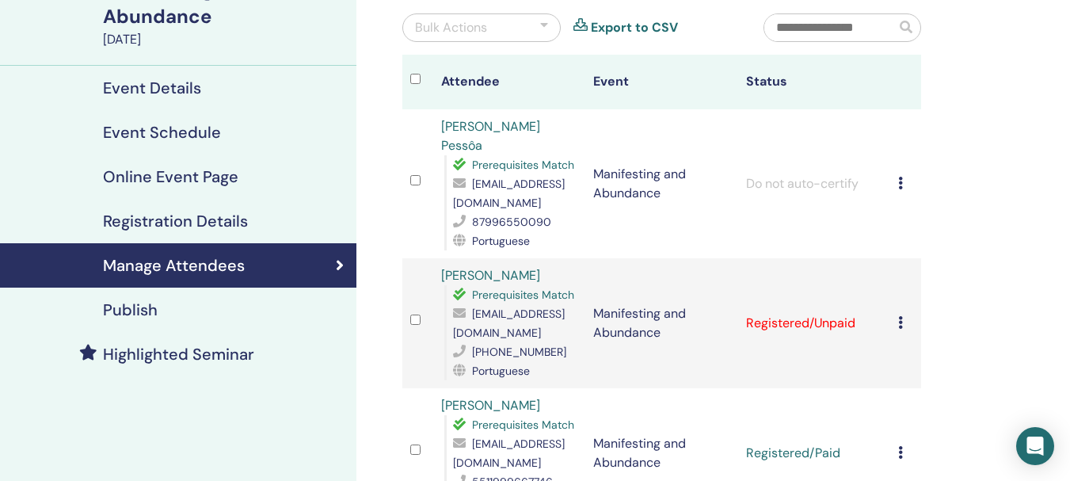
scroll to position [158, 0]
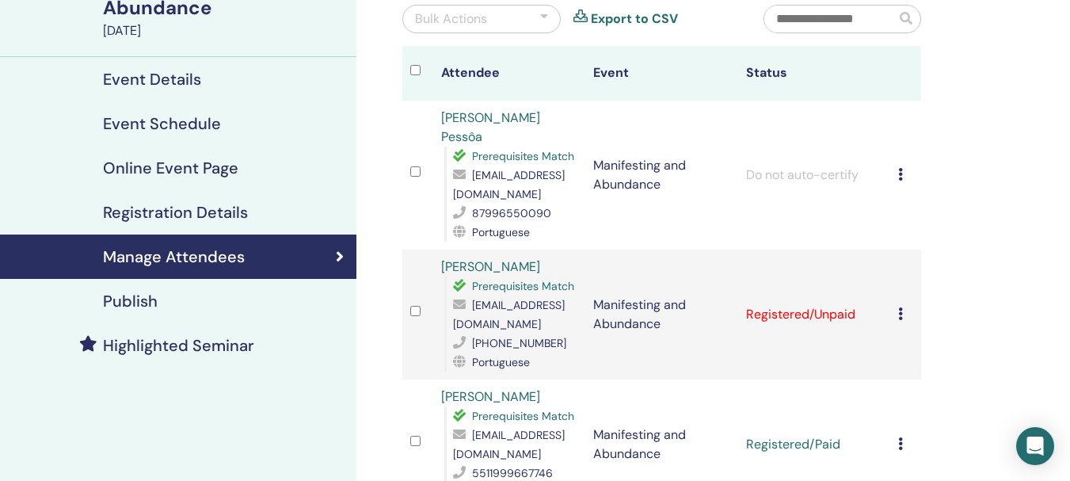
click at [901, 314] on icon at bounding box center [901, 313] width 5 height 13
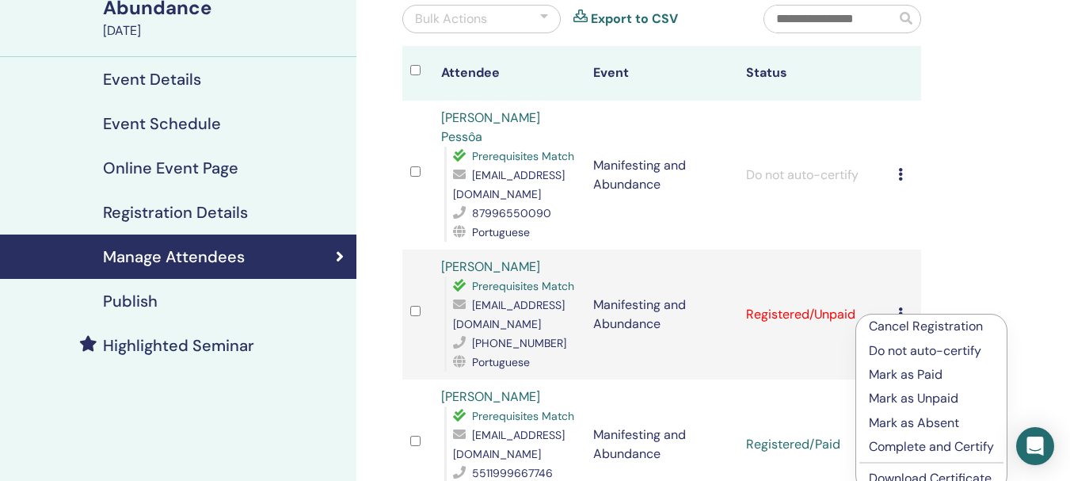
click at [909, 349] on p "Do not auto-certify" at bounding box center [931, 351] width 125 height 19
